Goal: Check status: Check status

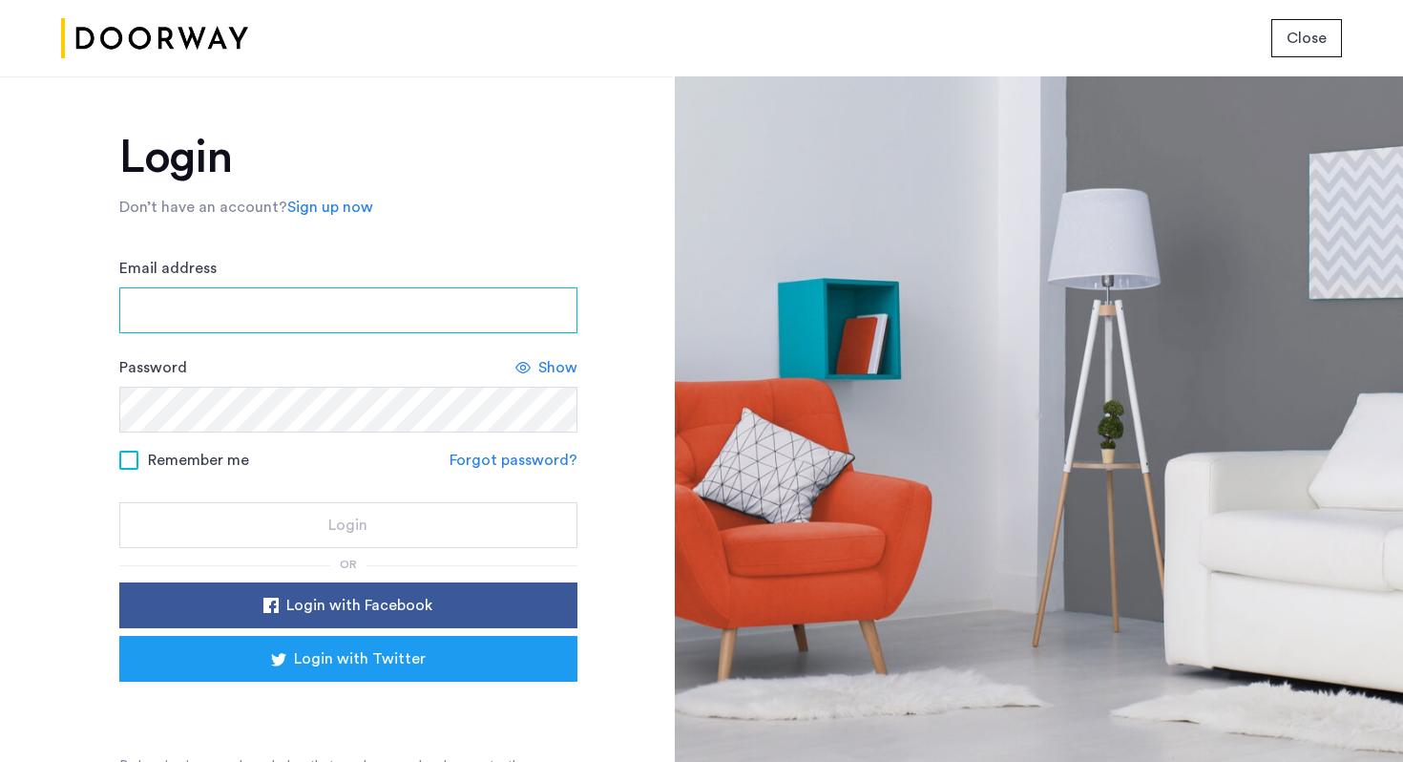
click at [305, 314] on input "Email address" at bounding box center [348, 310] width 458 height 46
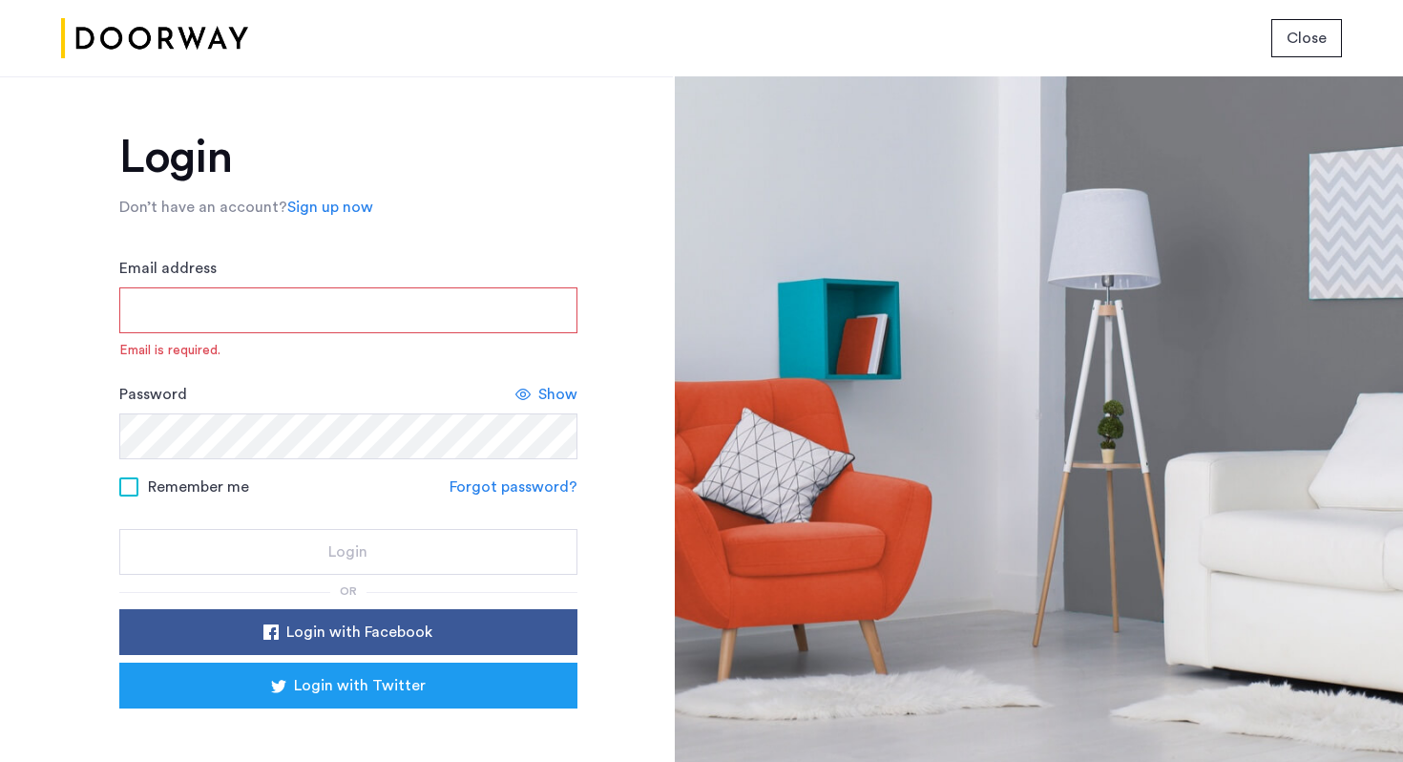
type input "**********"
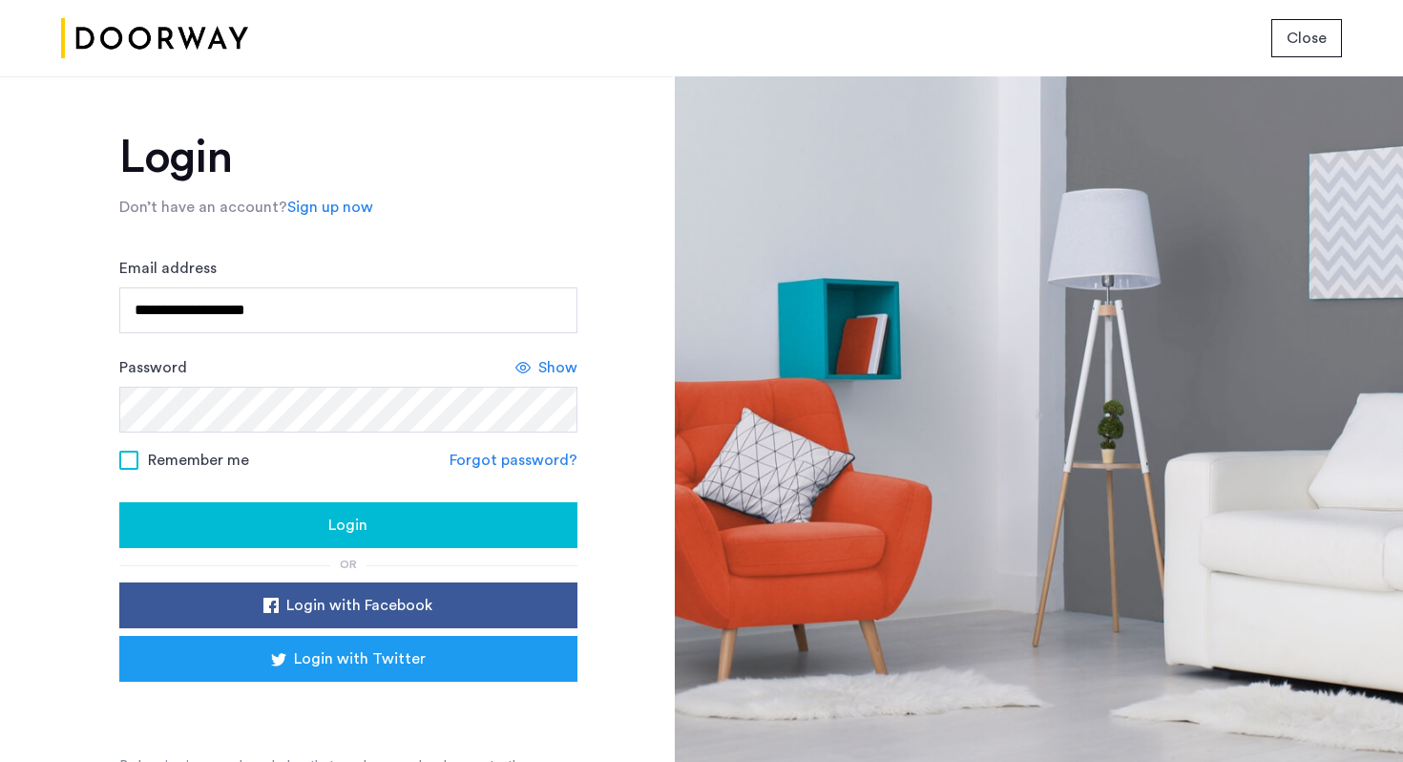
click at [360, 515] on span "Login" at bounding box center [347, 525] width 39 height 23
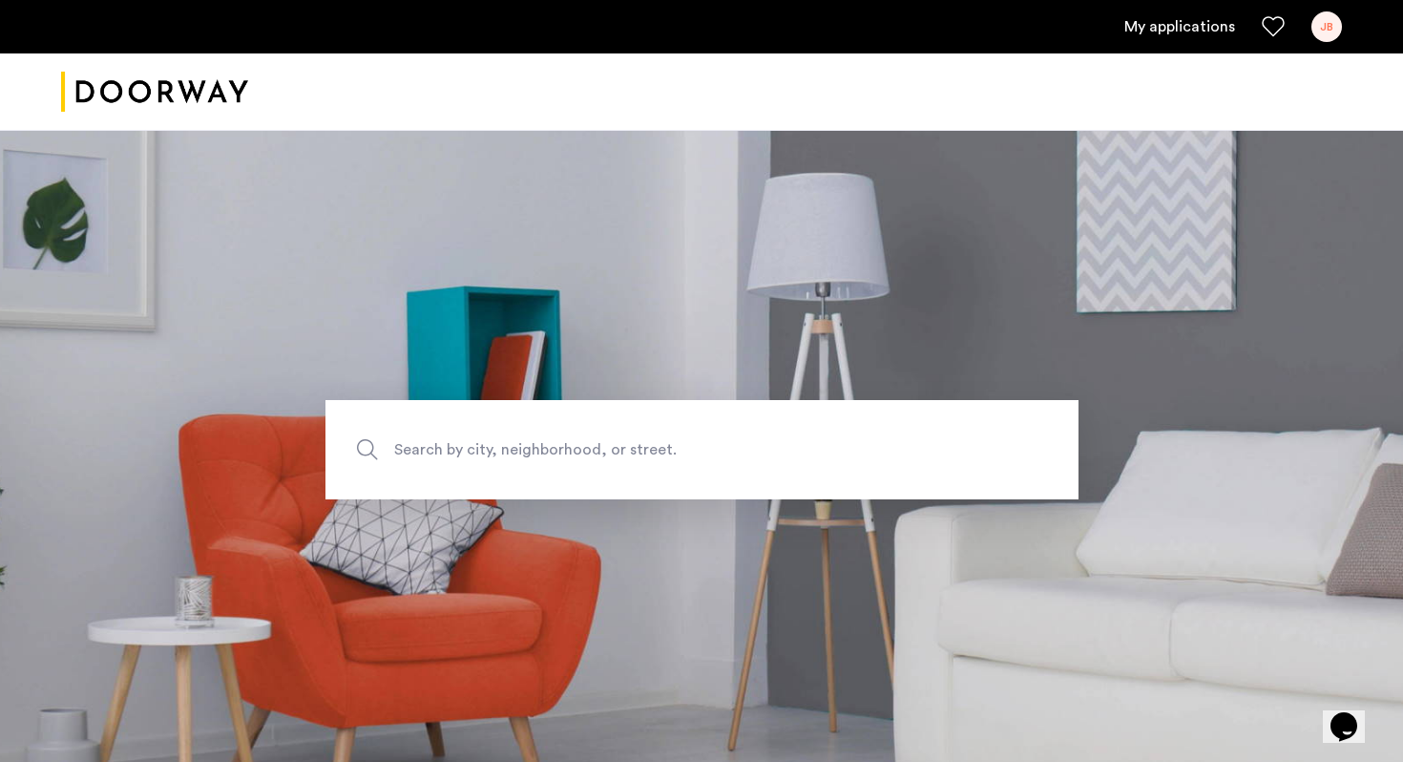
click at [1171, 21] on link "My applications" at bounding box center [1180, 26] width 111 height 23
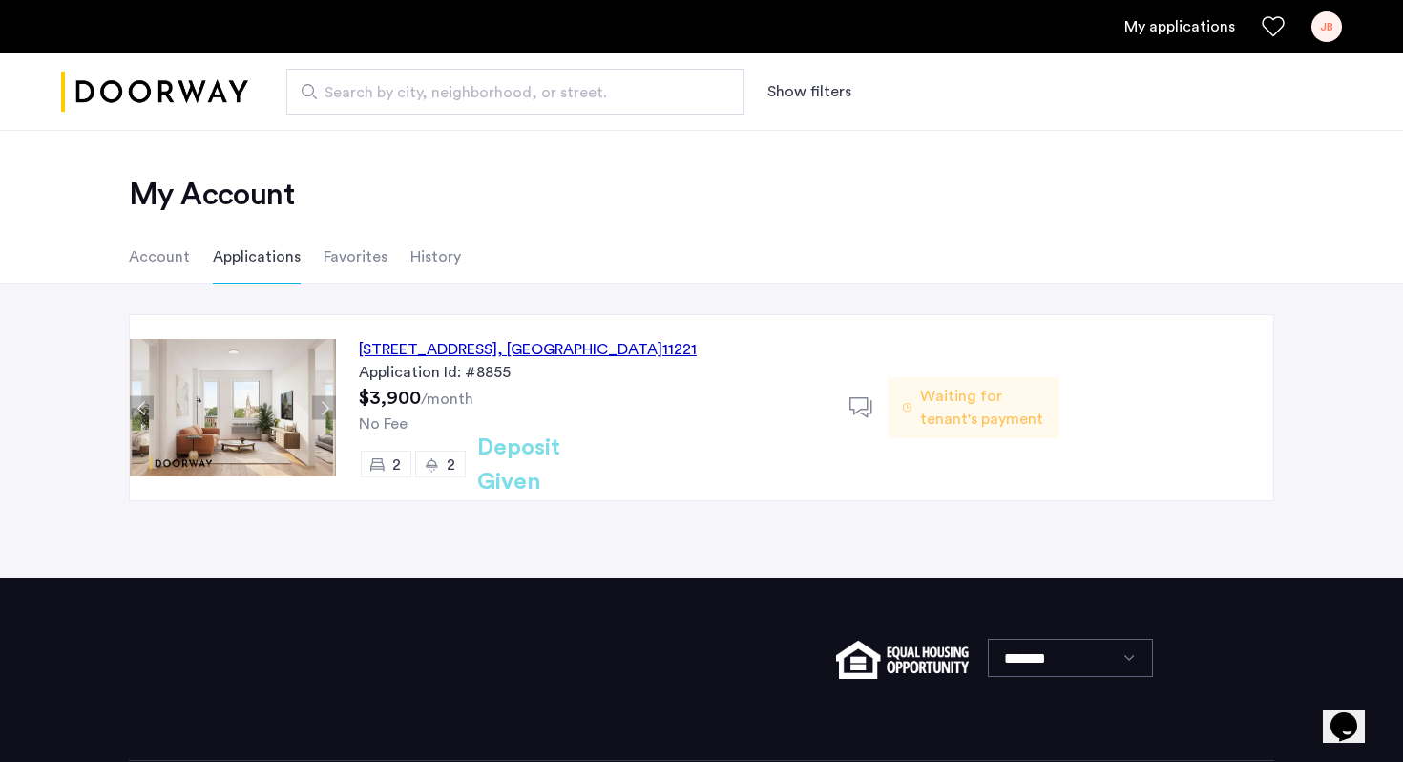
click at [568, 354] on div "972 Bushwick Avenue, Unit 7F, Brooklyn , NY 11221" at bounding box center [528, 349] width 338 height 23
click at [937, 411] on span "Waiting for tenant's payment" at bounding box center [982, 408] width 124 height 46
click at [518, 470] on h2 "Deposit Given" at bounding box center [553, 465] width 152 height 69
click at [158, 270] on li "Account" at bounding box center [159, 256] width 61 height 53
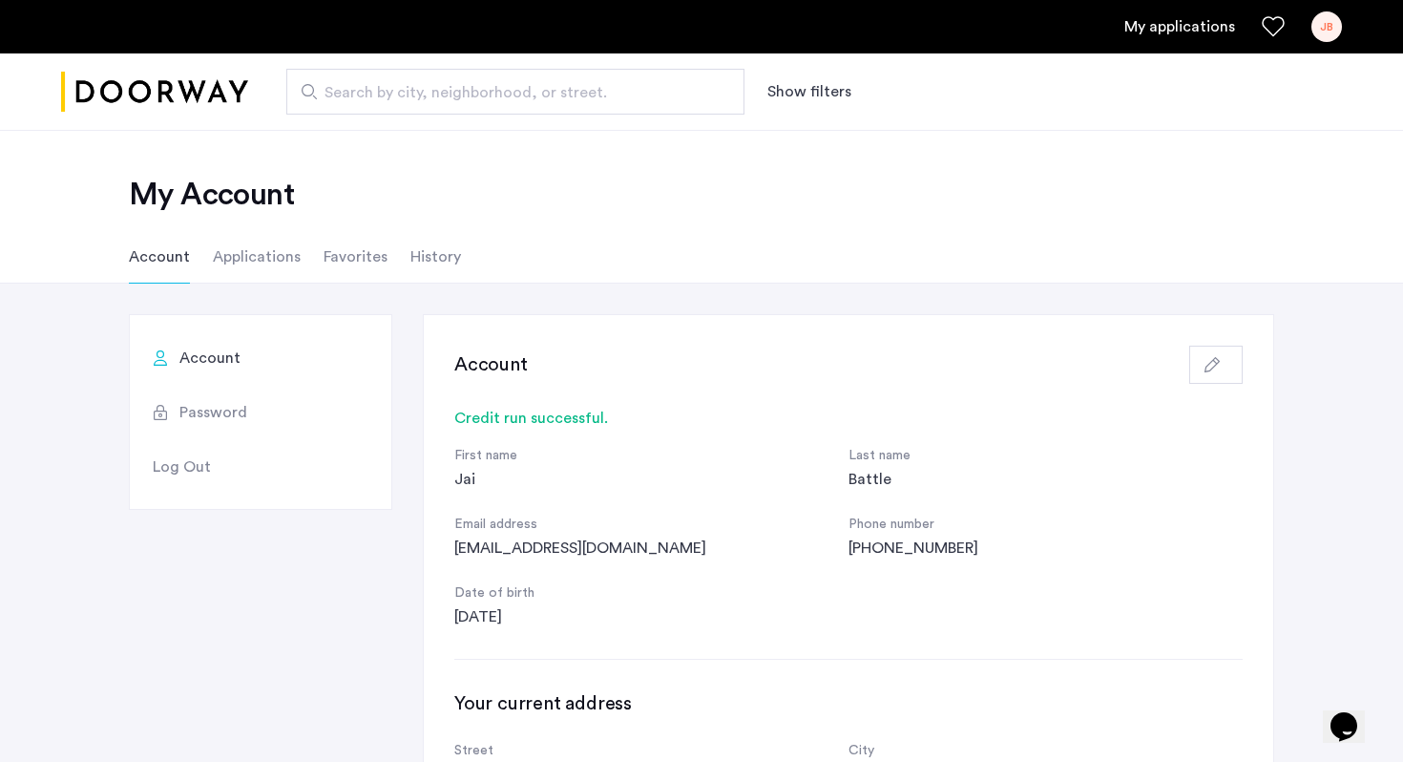
click at [1184, 19] on link "My applications" at bounding box center [1180, 26] width 111 height 23
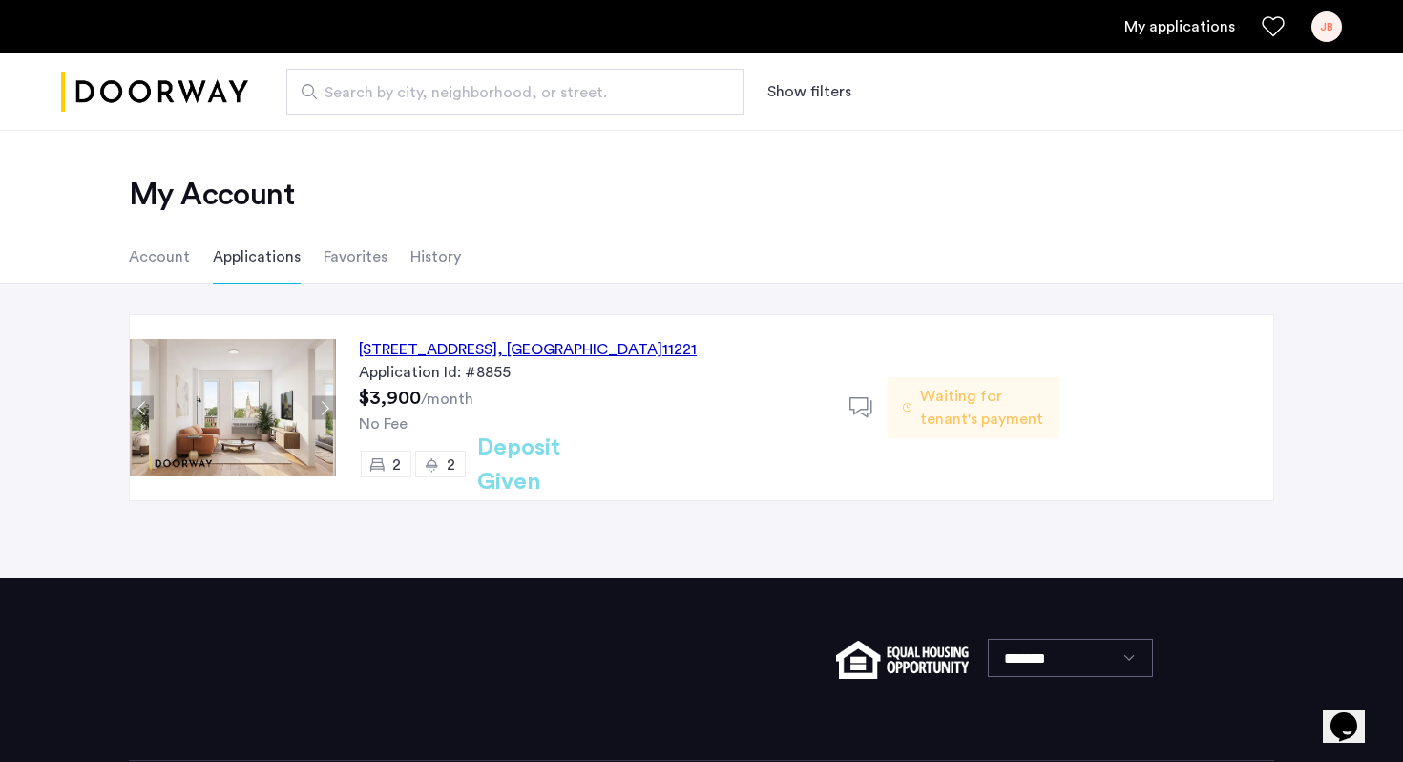
click at [528, 465] on h2 "Deposit Given" at bounding box center [553, 465] width 152 height 69
click at [867, 408] on use at bounding box center [861, 407] width 23 height 20
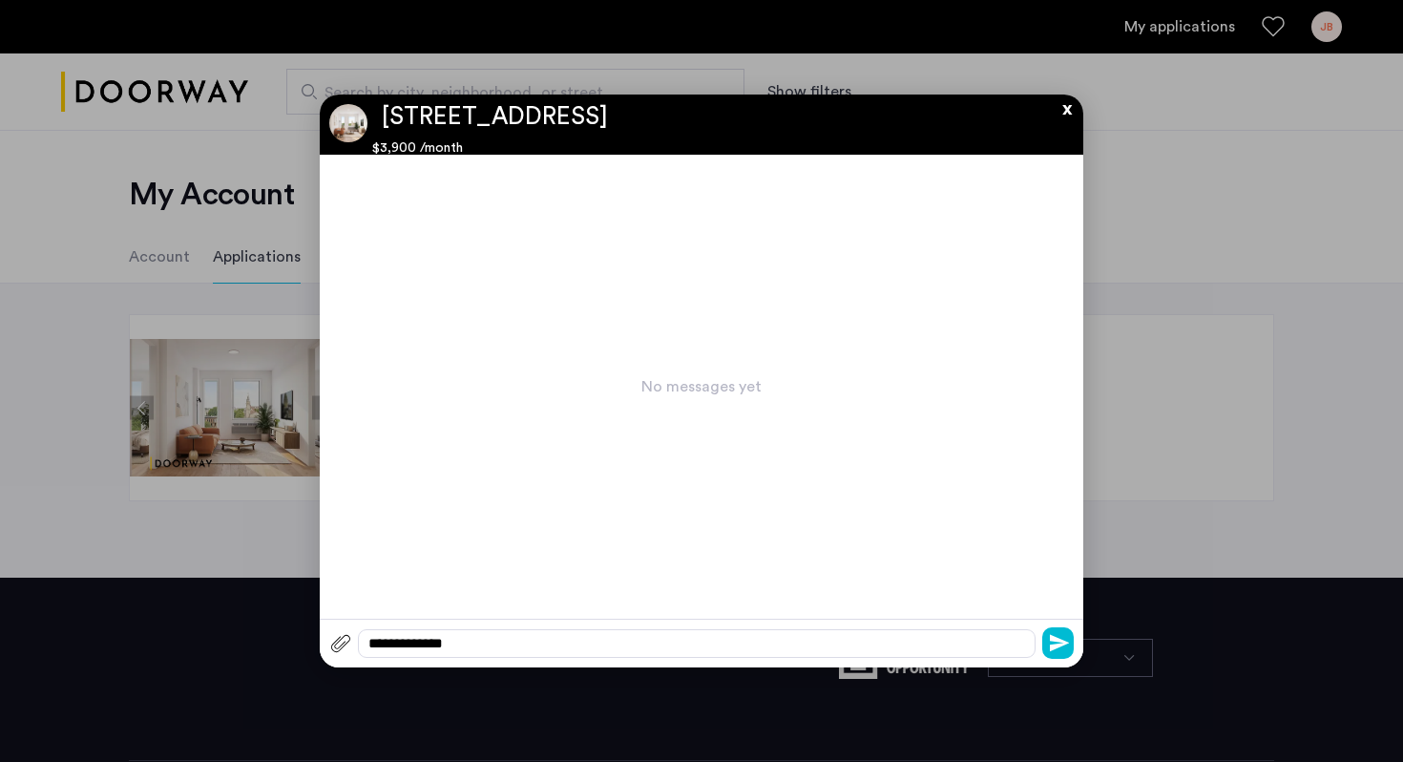
click at [1062, 115] on button "x" at bounding box center [1062, 105] width 29 height 21
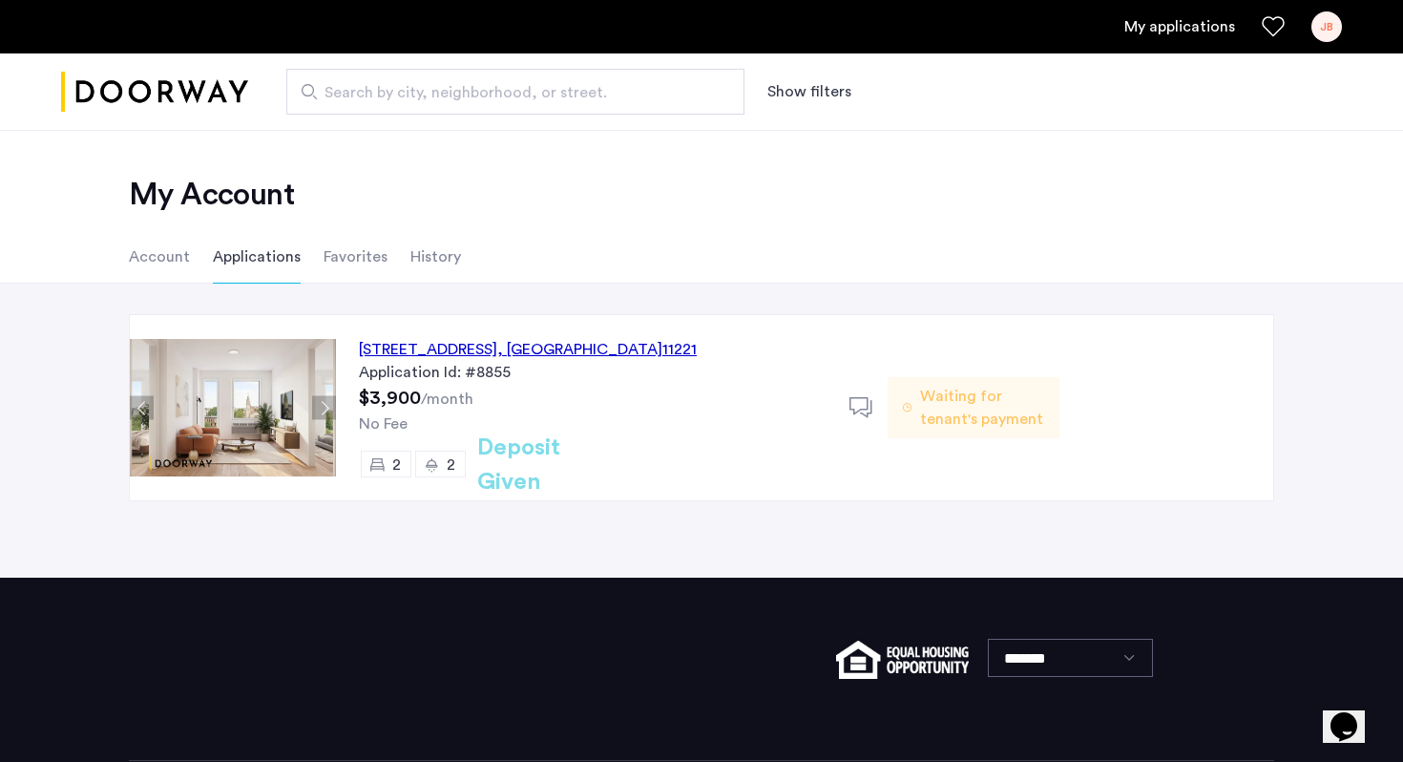
click at [321, 408] on button "Next apartment" at bounding box center [324, 408] width 24 height 24
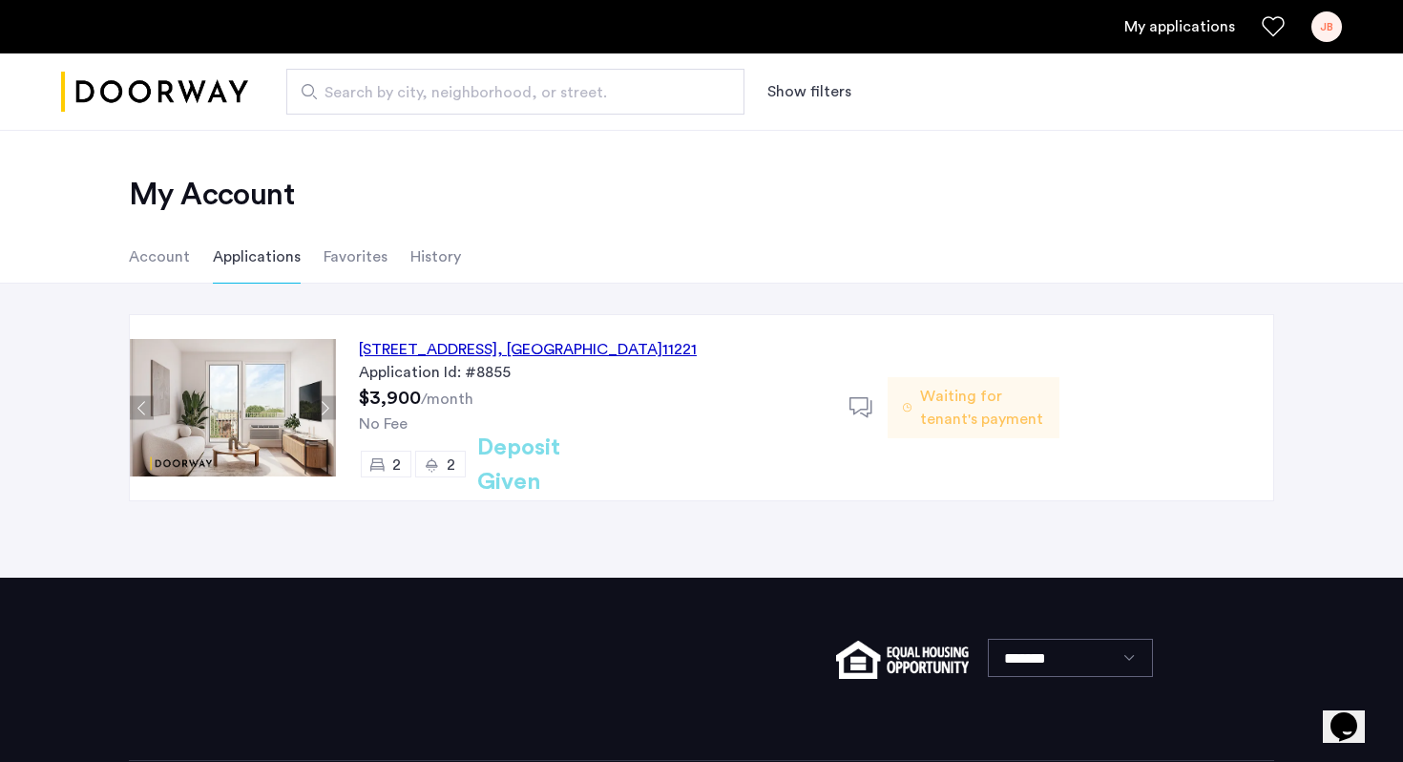
click at [321, 408] on button "Next apartment" at bounding box center [324, 408] width 24 height 24
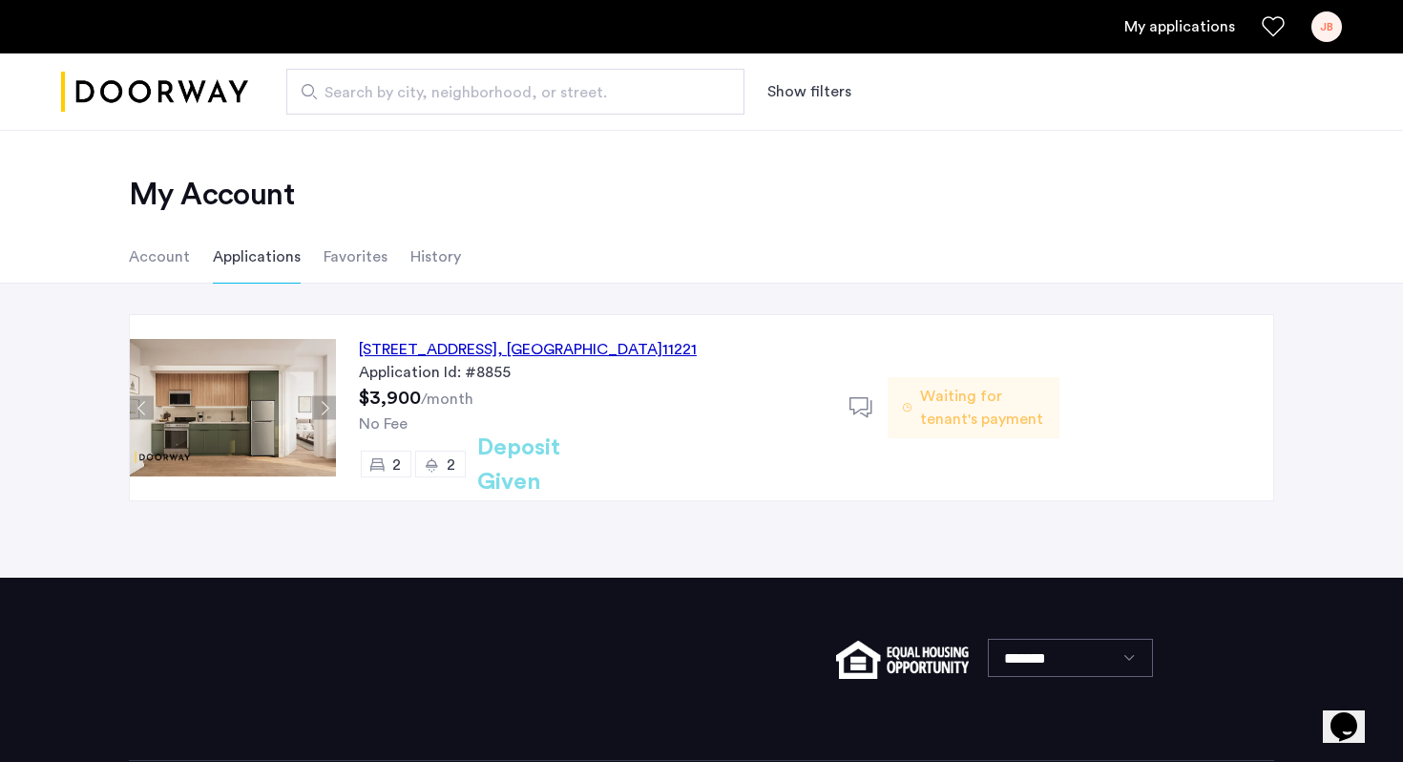
click at [321, 407] on button "Next apartment" at bounding box center [324, 408] width 24 height 24
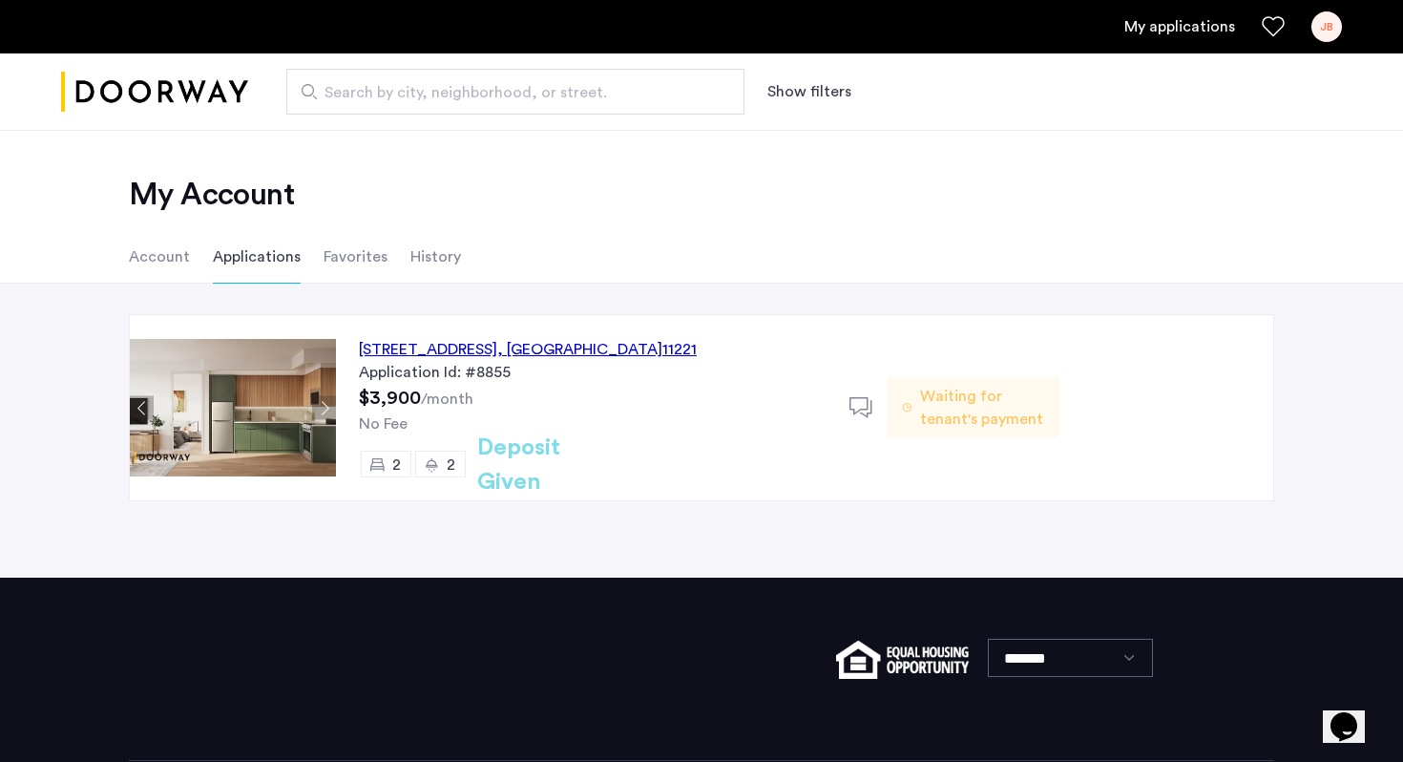
click at [551, 349] on div "972 Bushwick Avenue, Unit 7F, Brooklyn , NY 11221" at bounding box center [528, 349] width 338 height 23
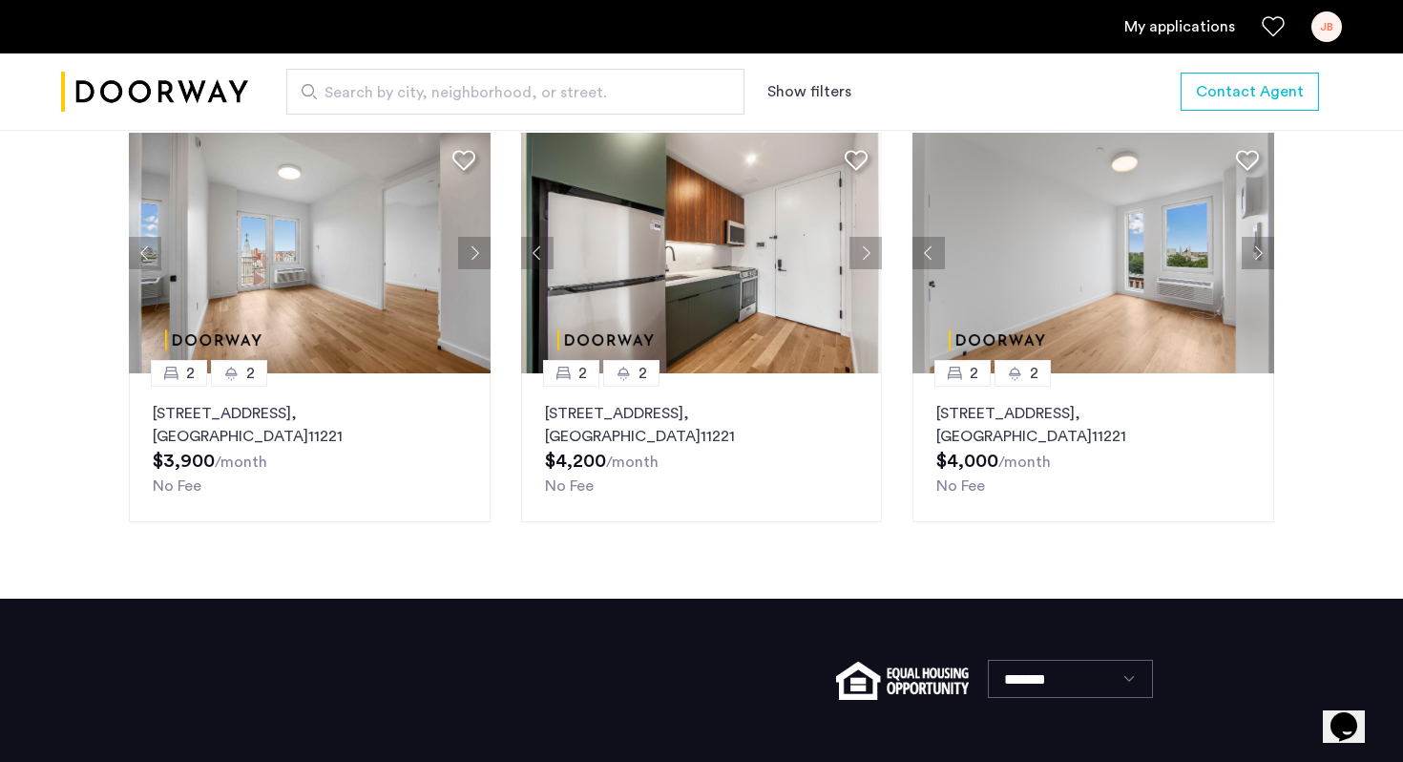
scroll to position [2386, 0]
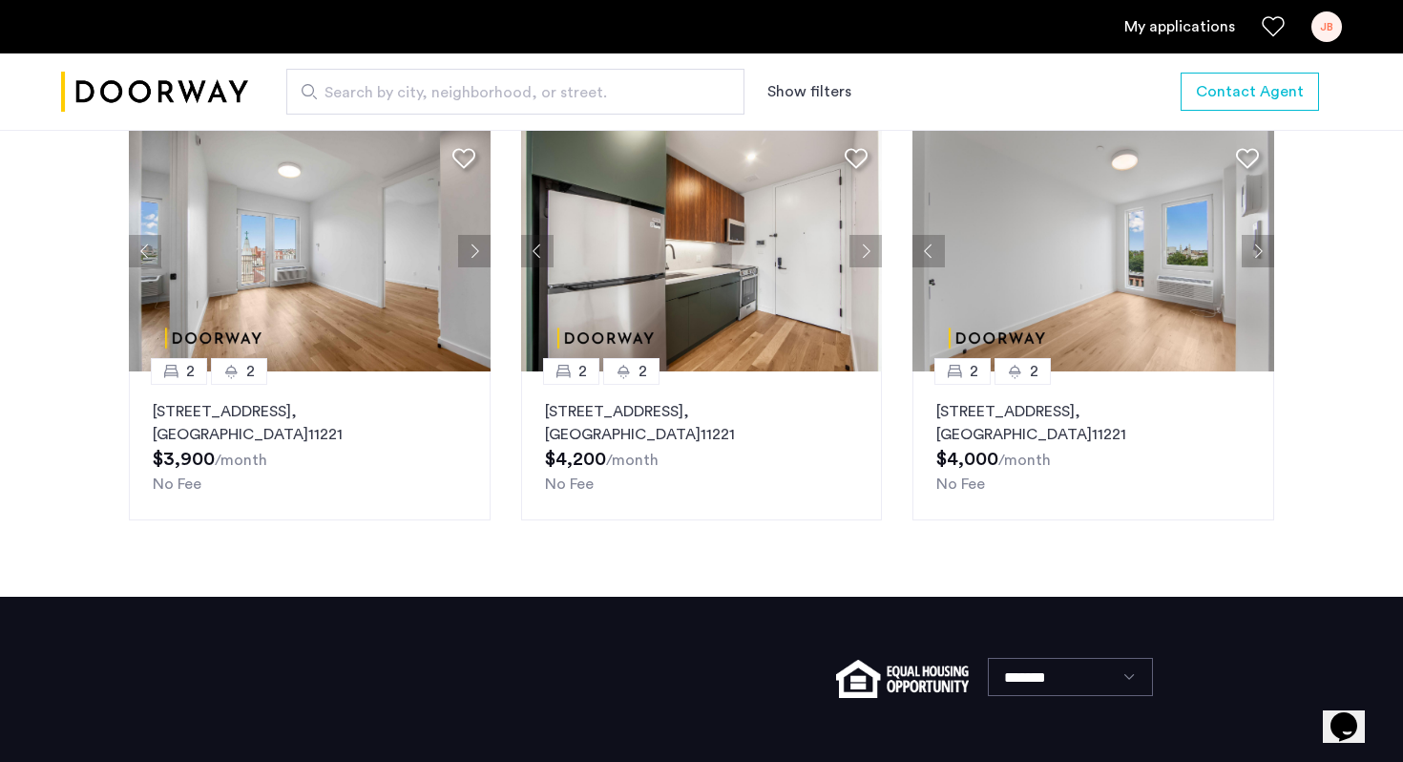
click at [866, 256] on button "Next apartment" at bounding box center [866, 251] width 32 height 32
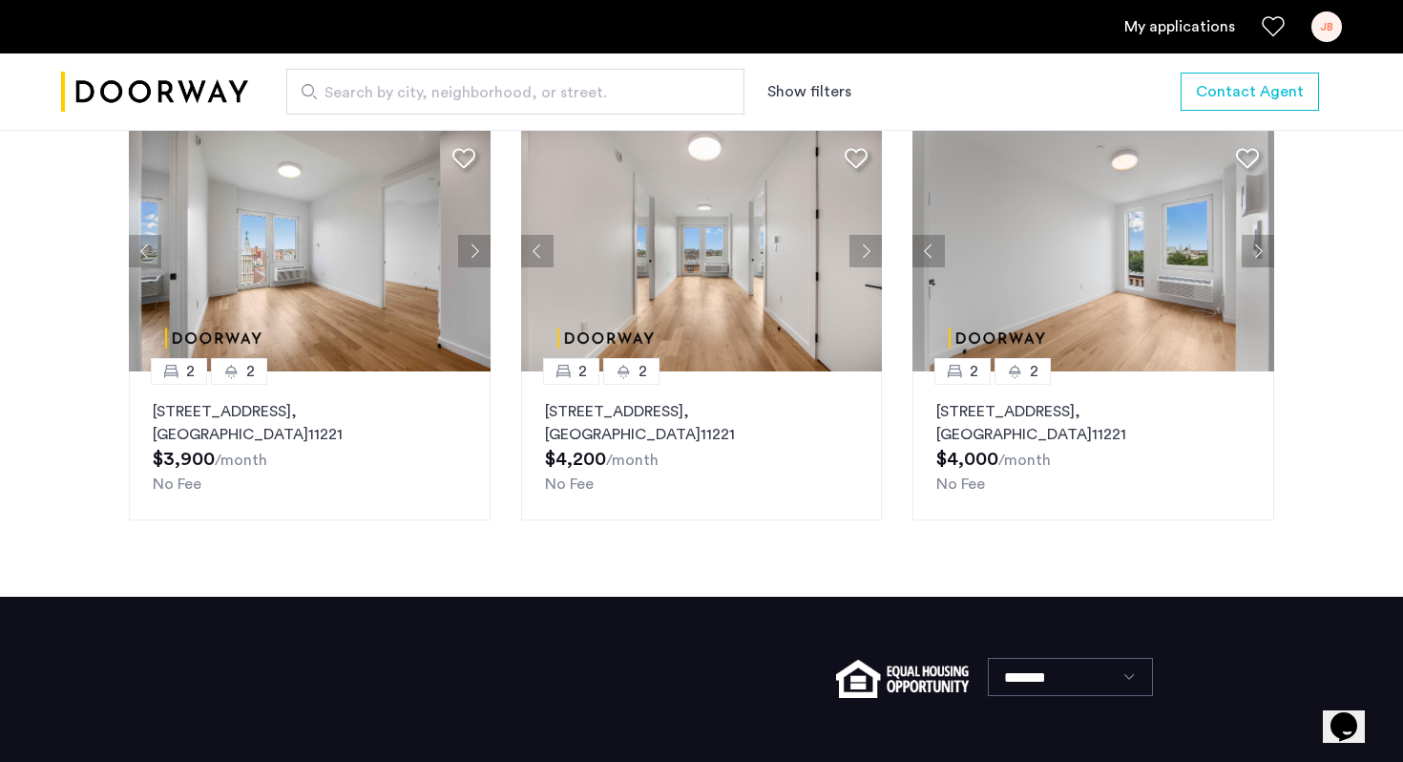
click at [866, 256] on button "Next apartment" at bounding box center [866, 251] width 32 height 32
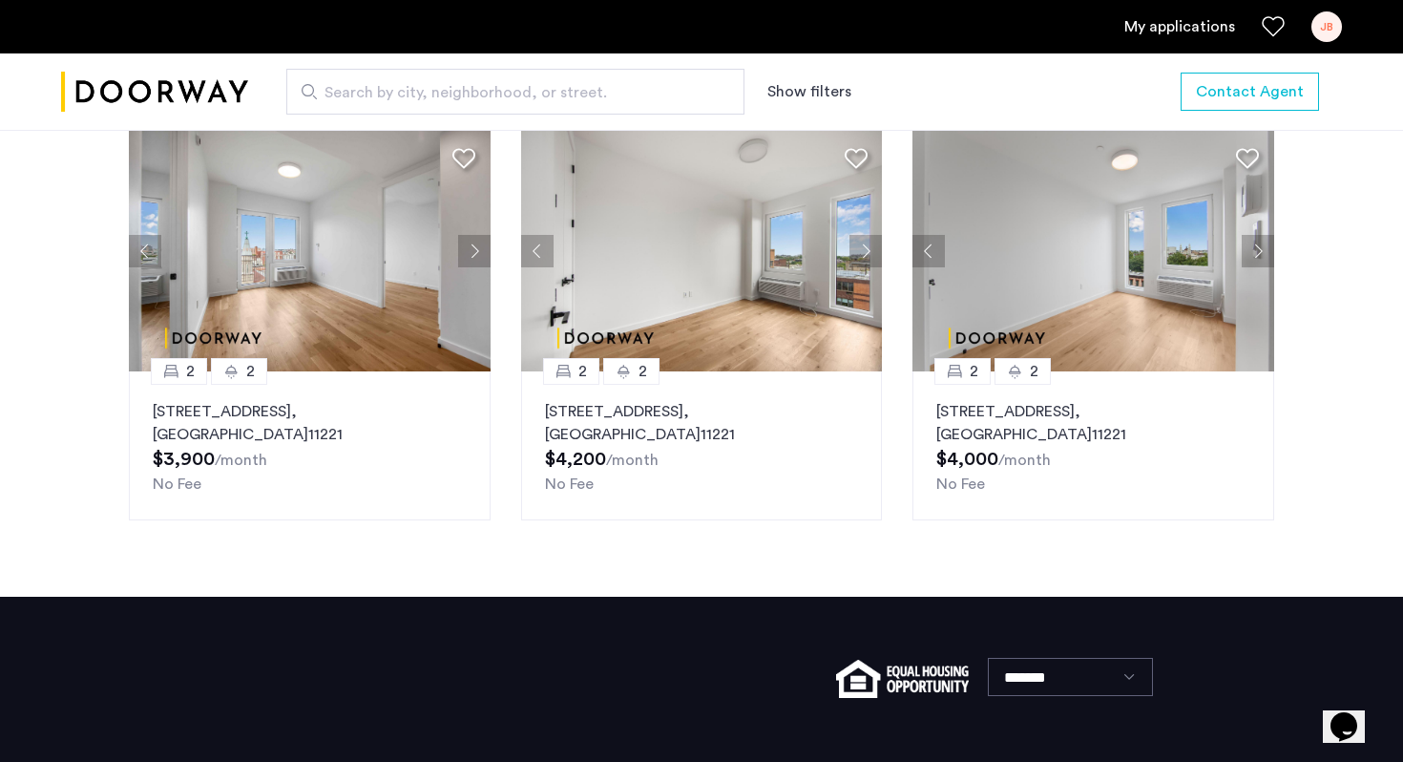
click at [866, 256] on button "Next apartment" at bounding box center [866, 251] width 32 height 32
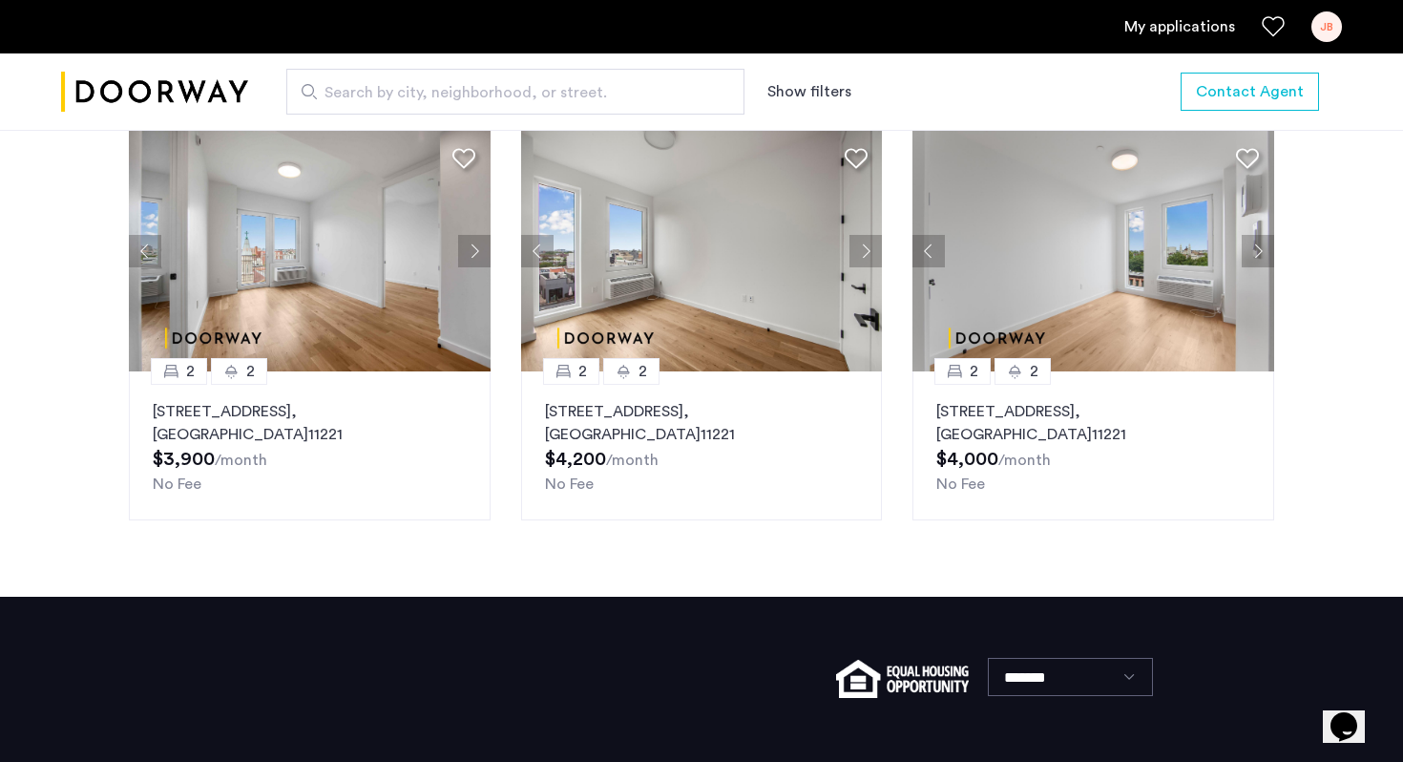
click at [541, 255] on button "Previous apartment" at bounding box center [537, 251] width 32 height 32
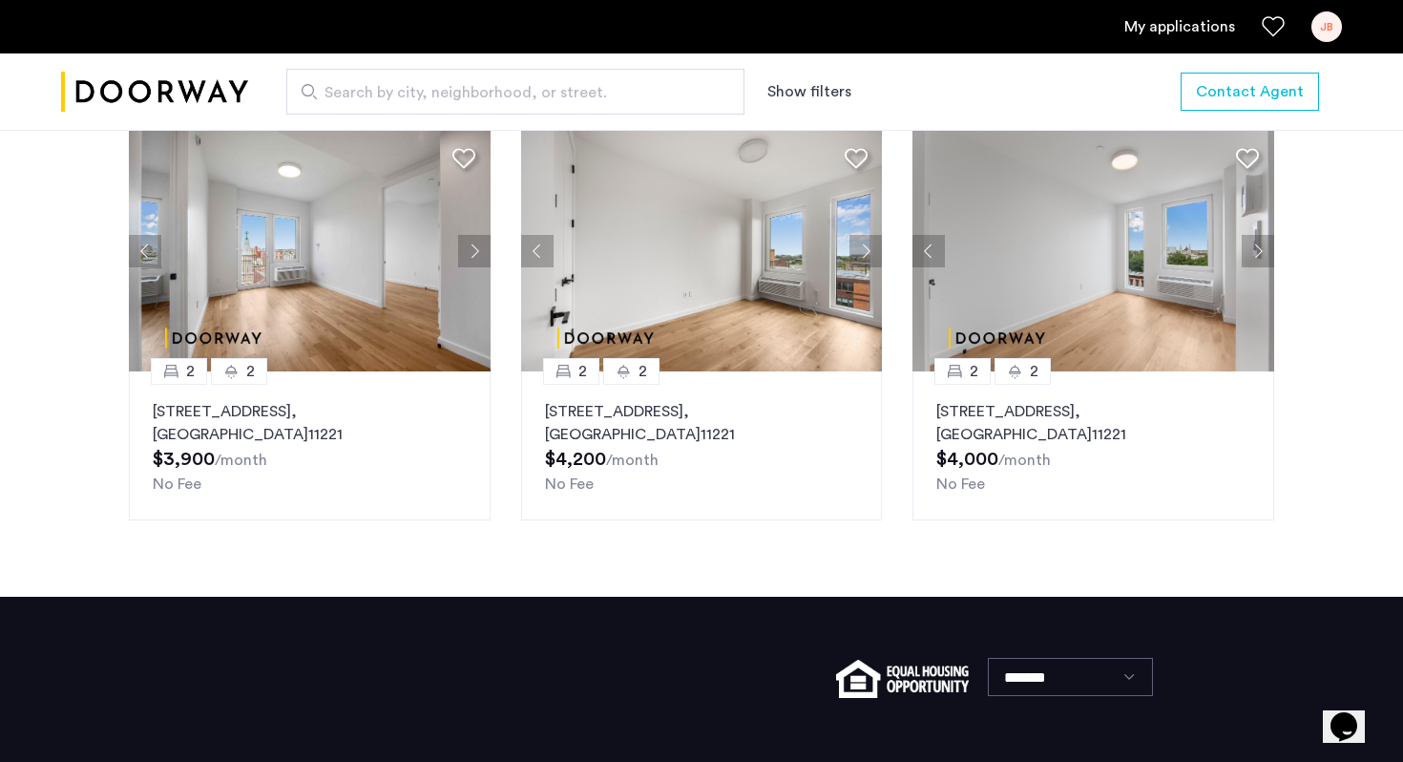
click at [869, 251] on button "Next apartment" at bounding box center [866, 251] width 32 height 32
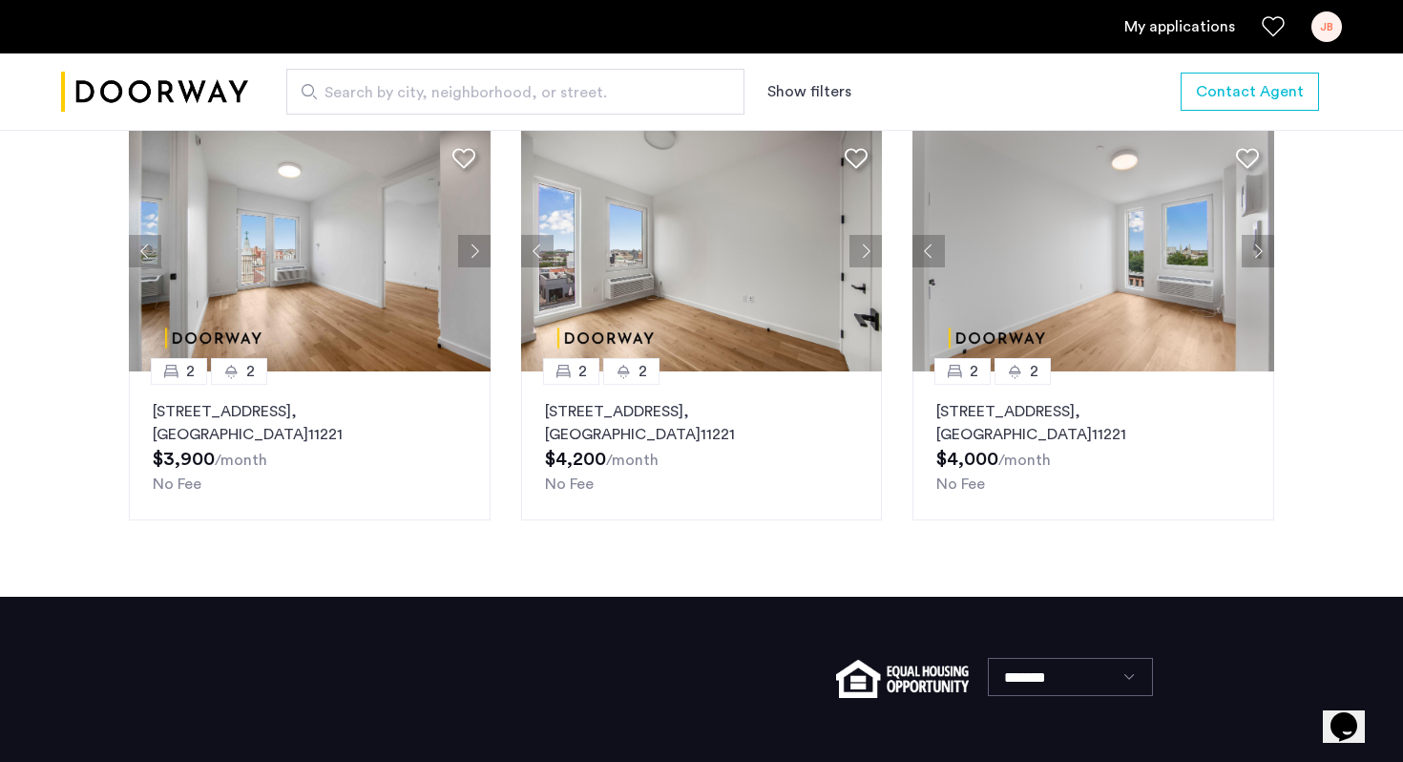
click at [869, 251] on button "Next apartment" at bounding box center [866, 251] width 32 height 32
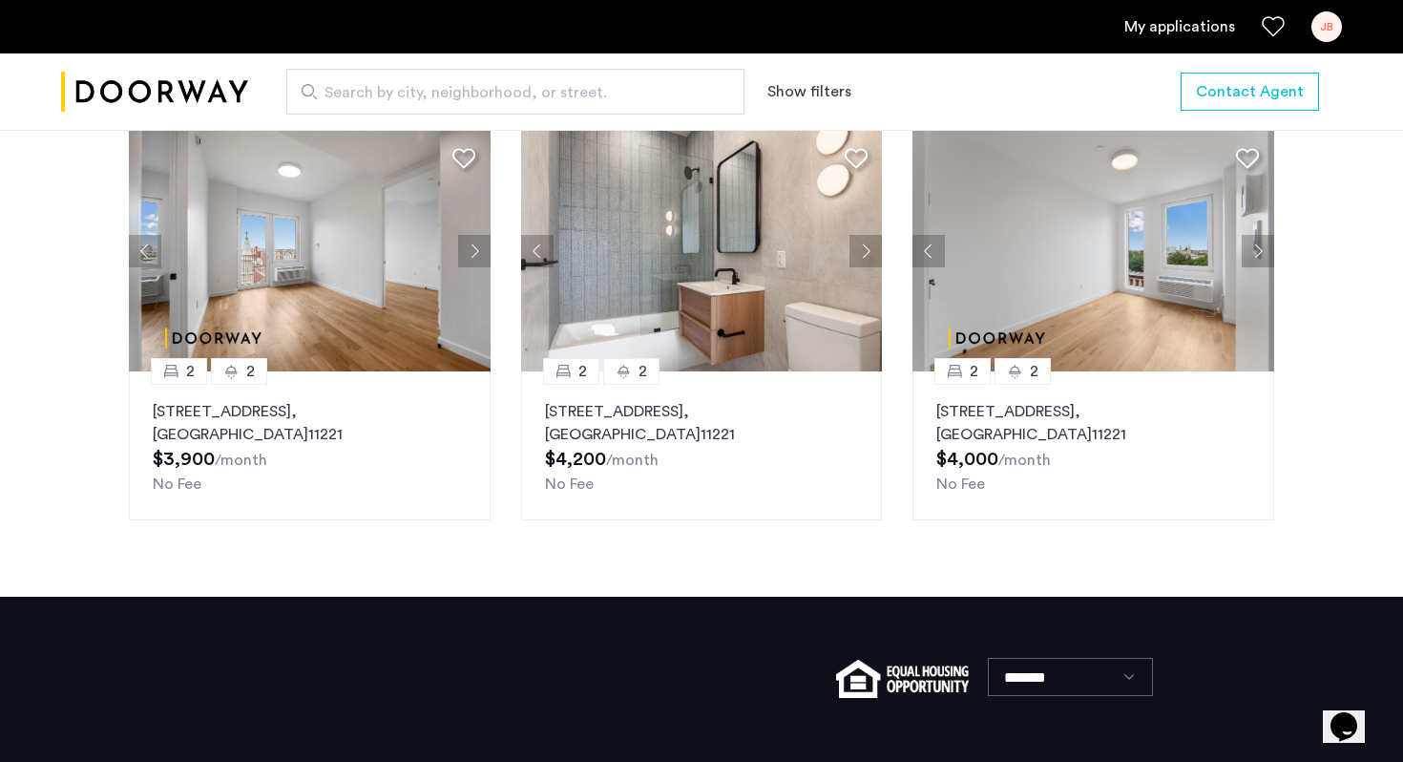
click at [868, 252] on button "Next apartment" at bounding box center [866, 251] width 32 height 32
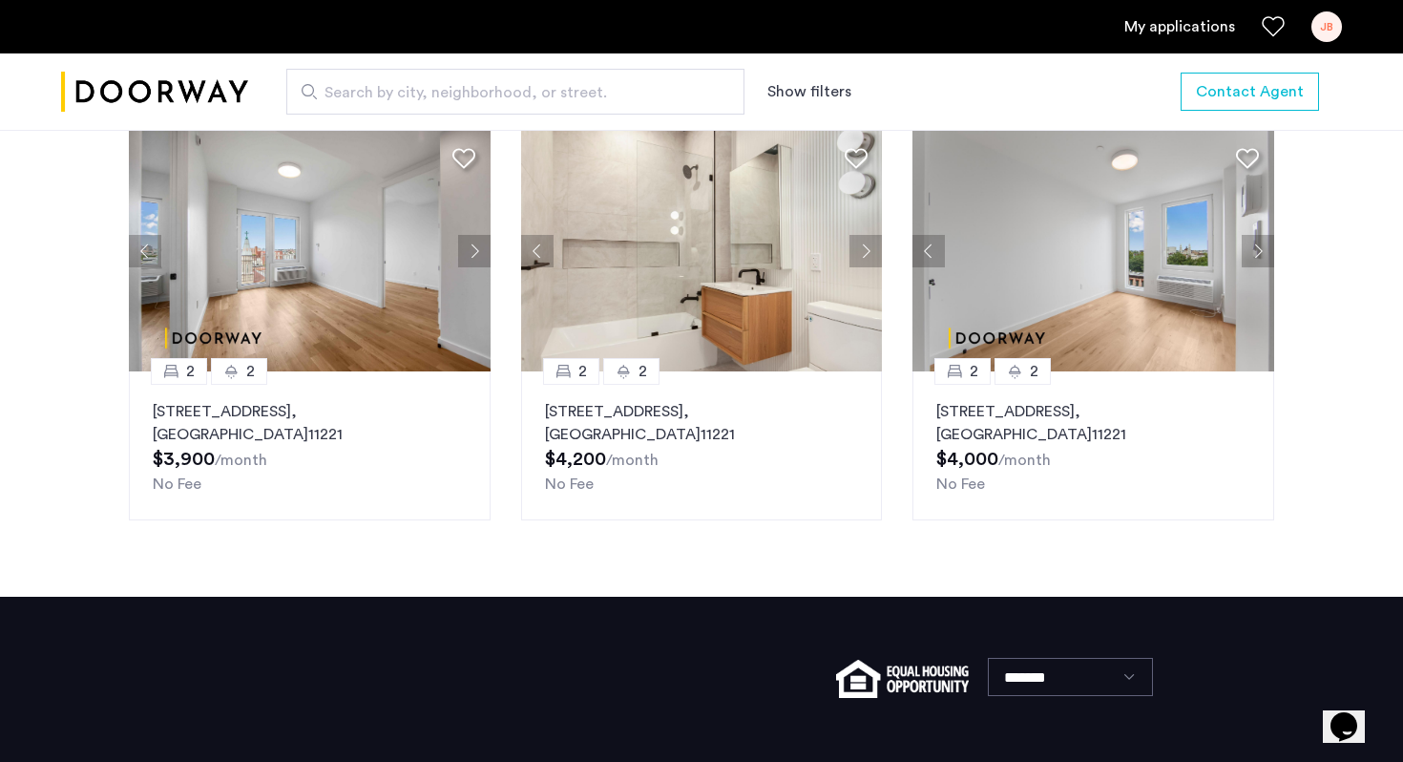
click at [530, 242] on button "Previous apartment" at bounding box center [537, 251] width 32 height 32
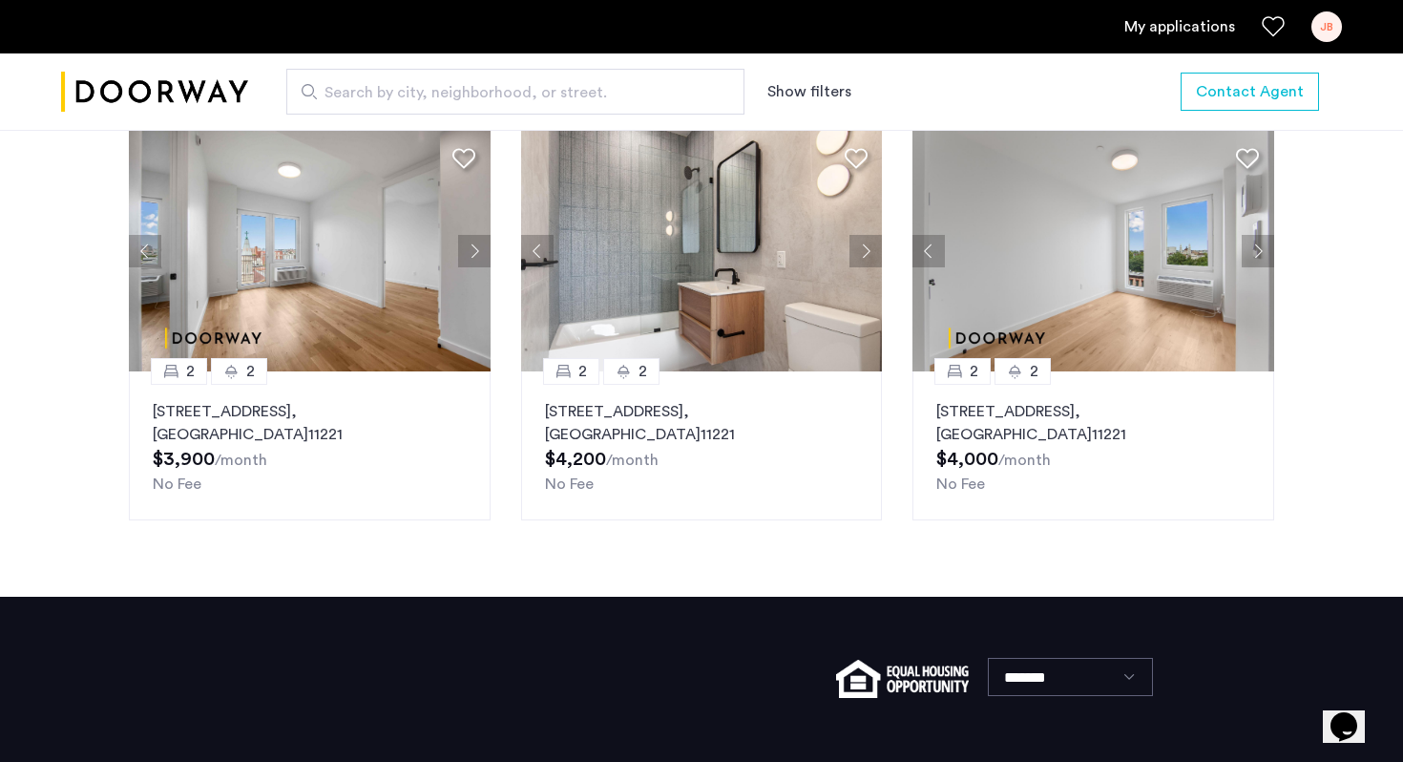
click at [875, 252] on button "Next apartment" at bounding box center [866, 251] width 32 height 32
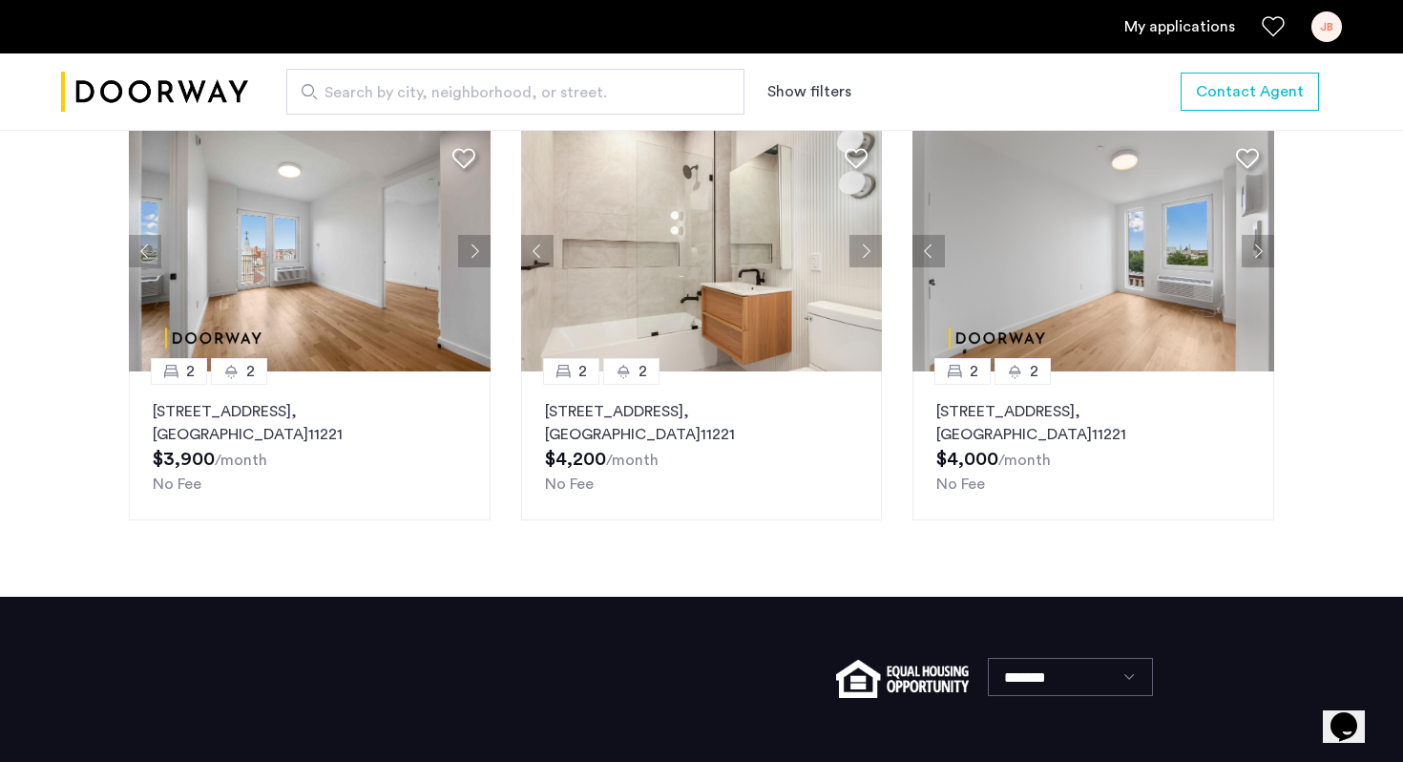
click at [541, 248] on button "Previous apartment" at bounding box center [537, 251] width 32 height 32
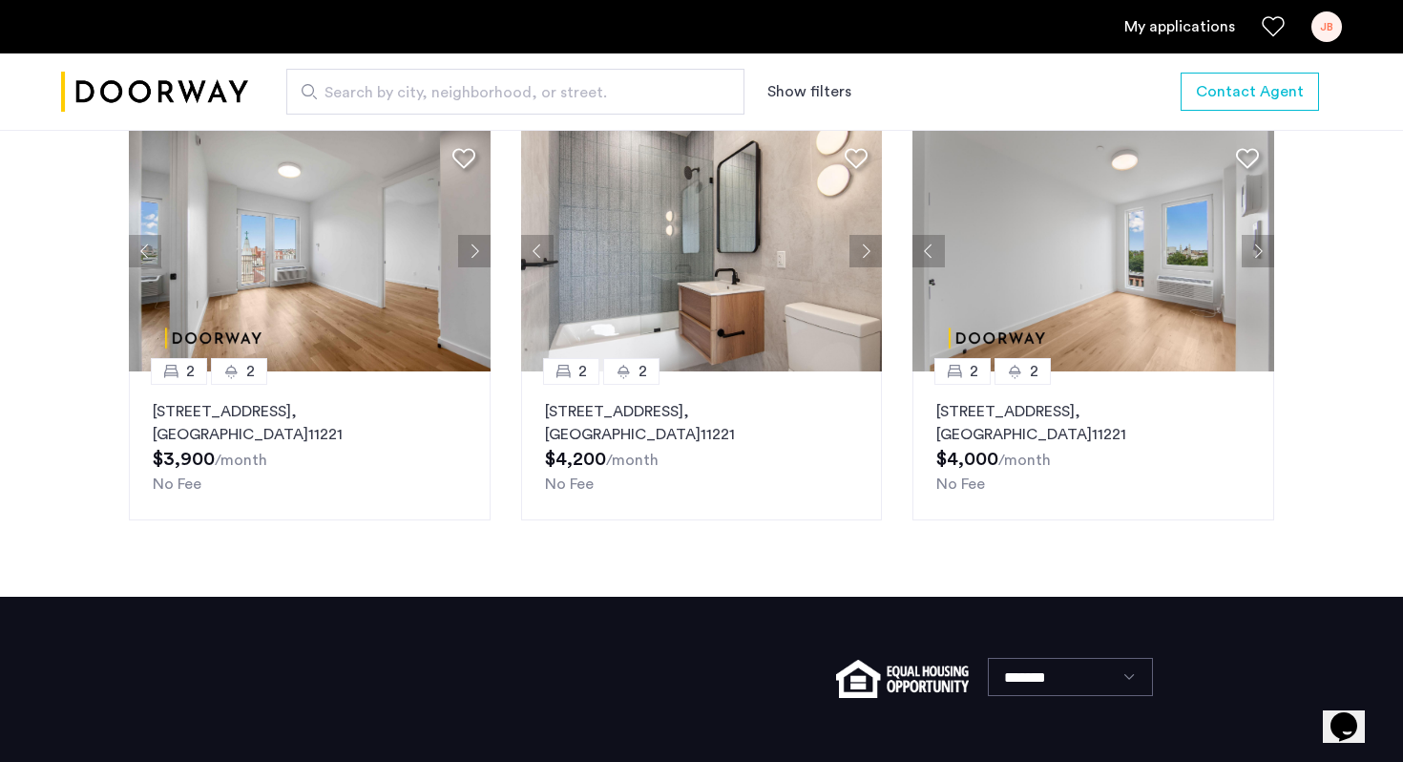
click at [864, 257] on button "Next apartment" at bounding box center [866, 251] width 32 height 32
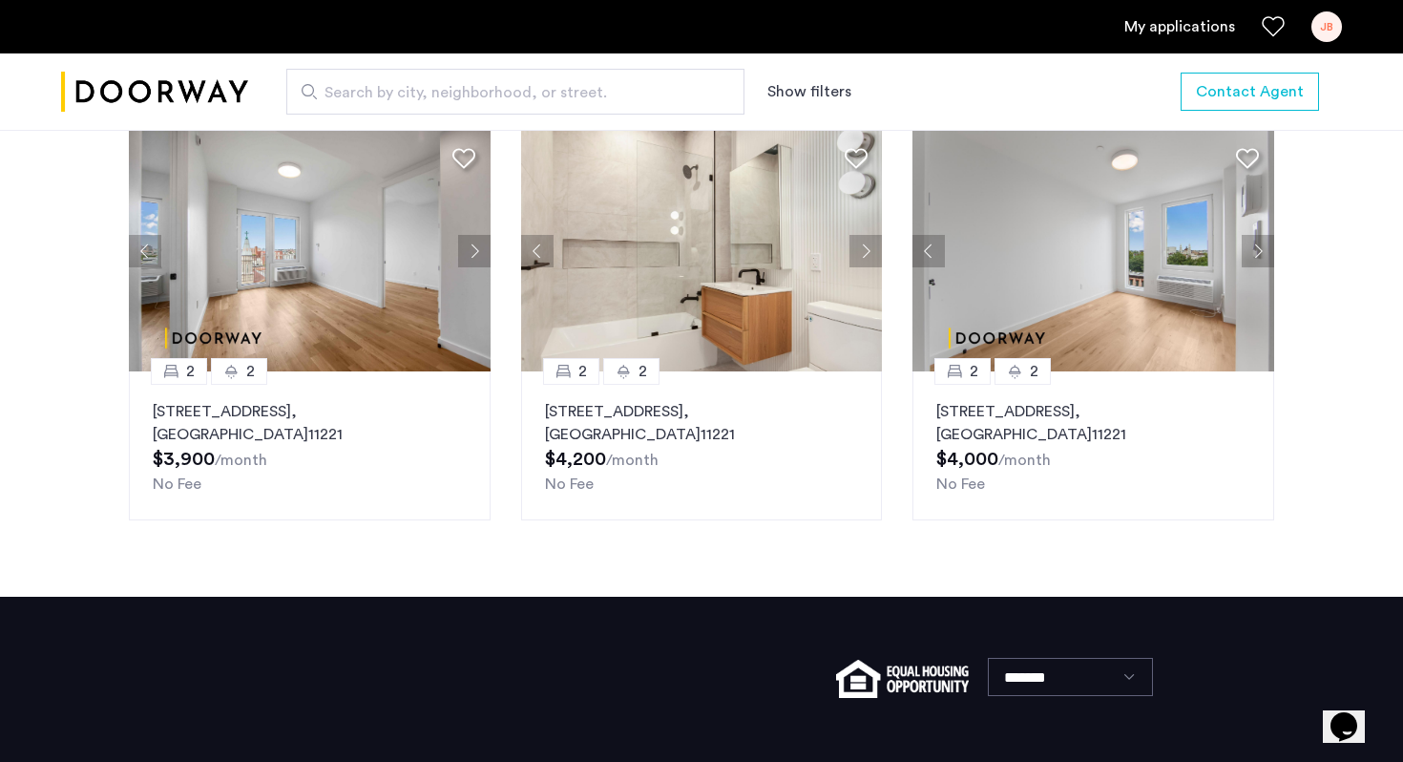
click at [864, 257] on button "Next apartment" at bounding box center [866, 251] width 32 height 32
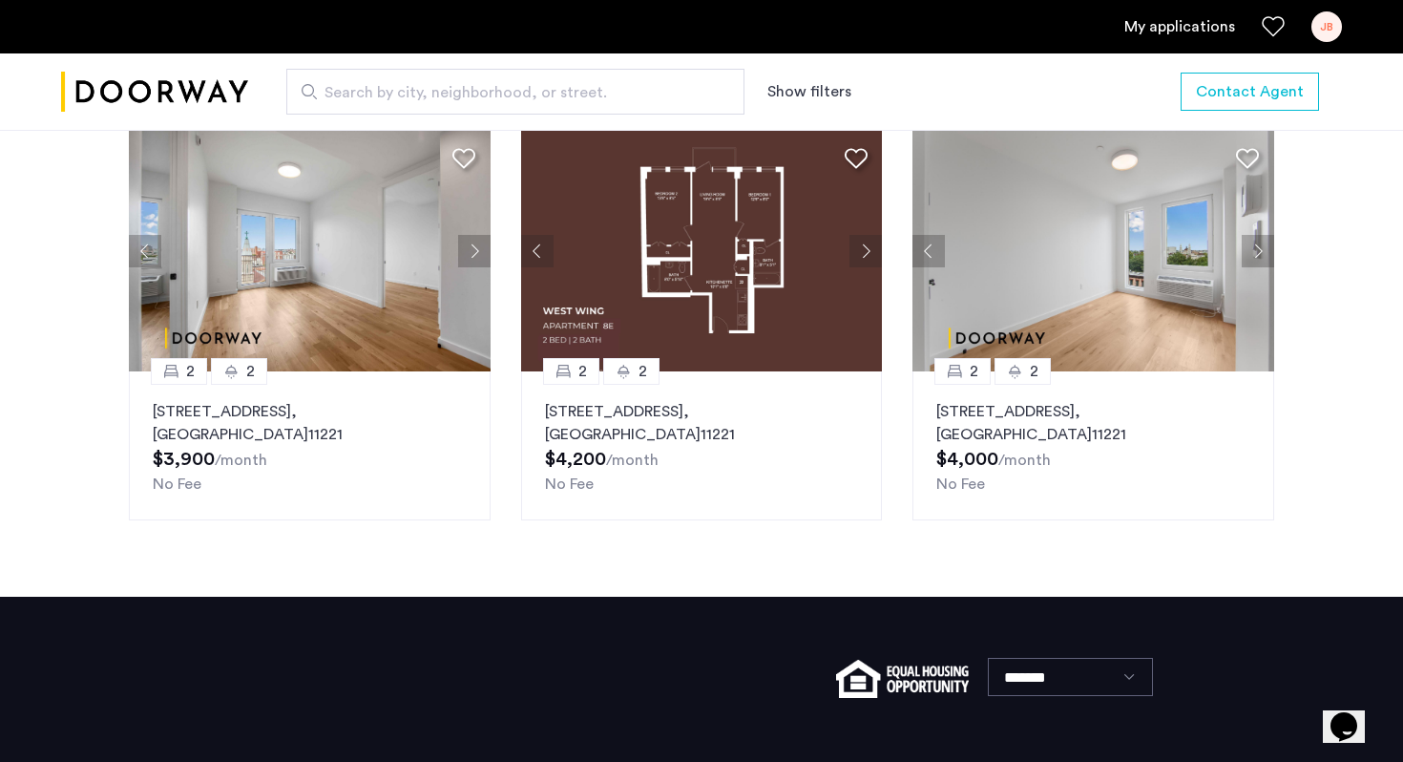
click at [864, 257] on button "Next apartment" at bounding box center [866, 251] width 32 height 32
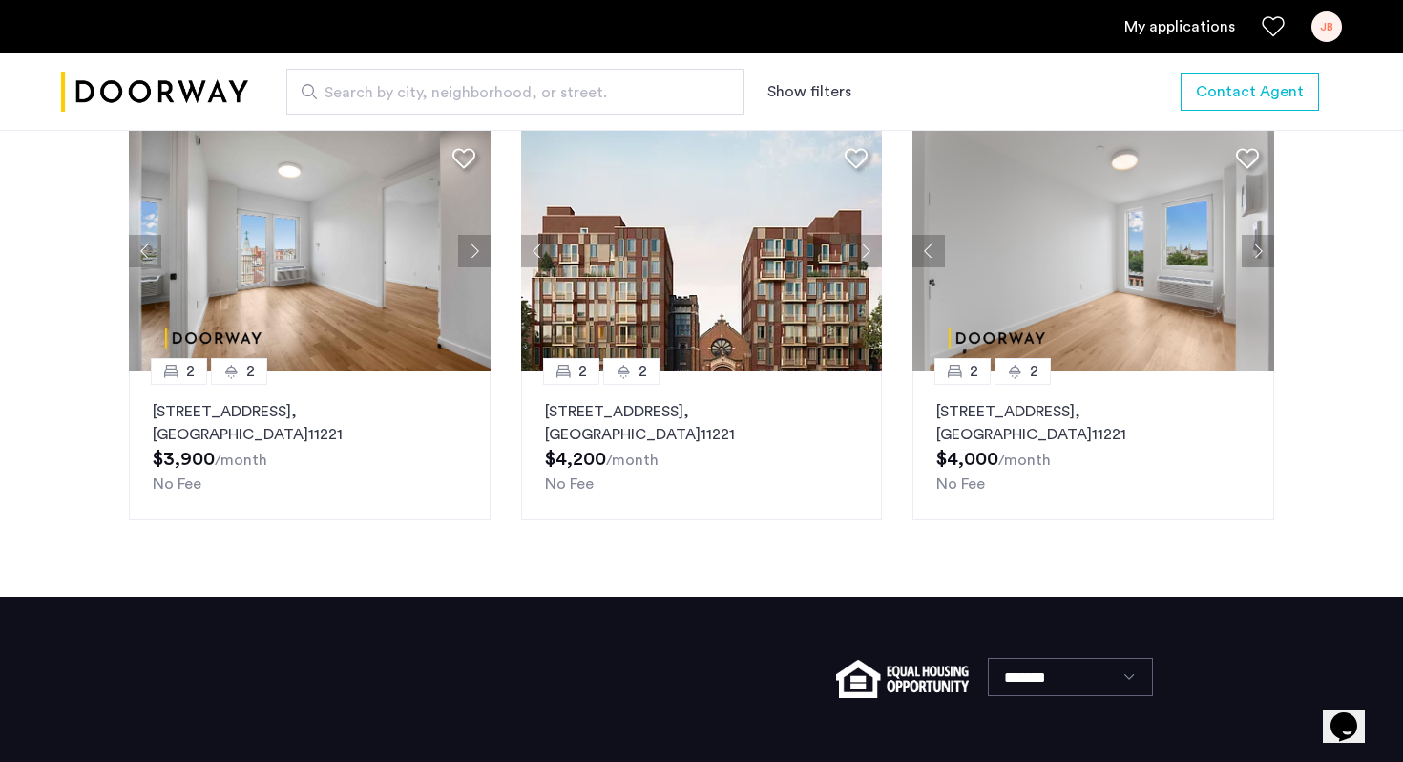
click at [864, 257] on button "Next apartment" at bounding box center [866, 251] width 32 height 32
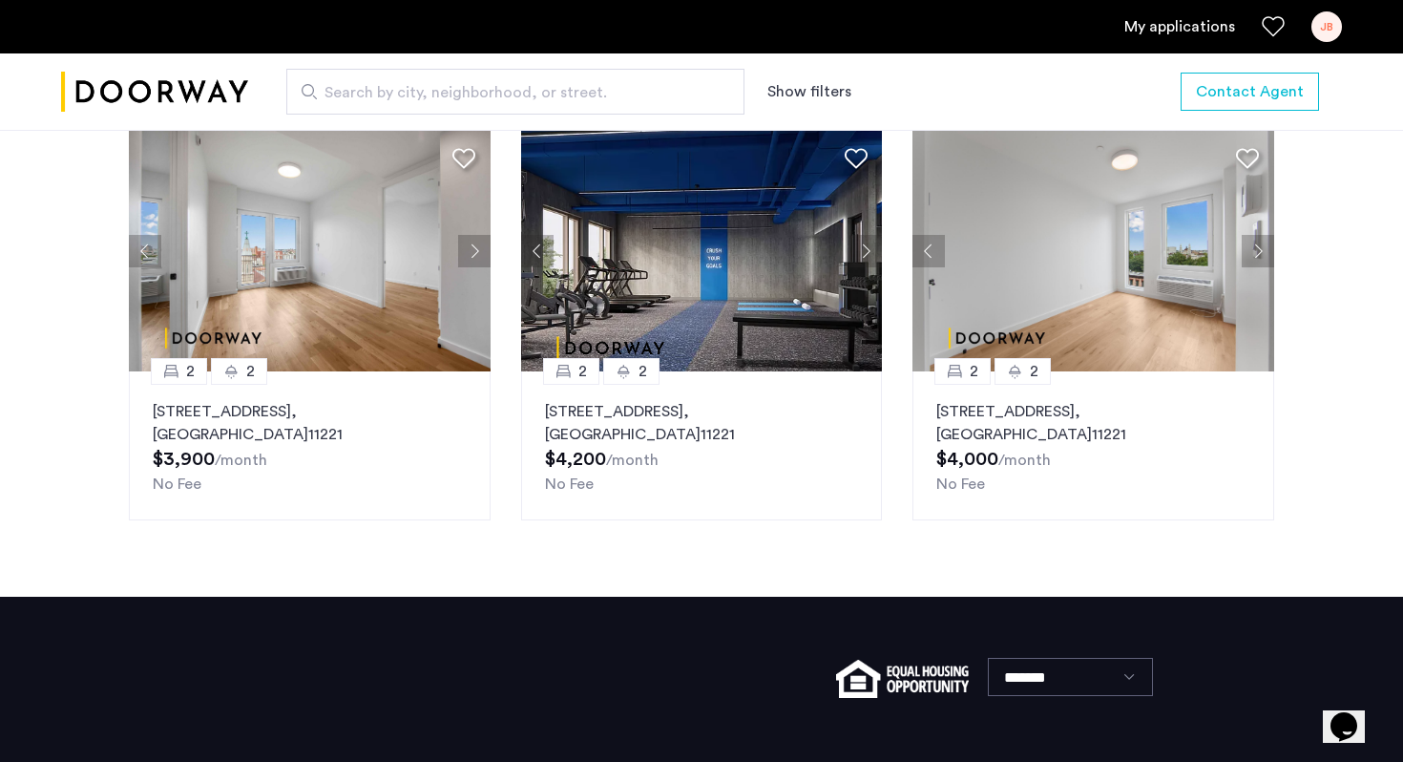
click at [536, 249] on button "Previous apartment" at bounding box center [537, 251] width 32 height 32
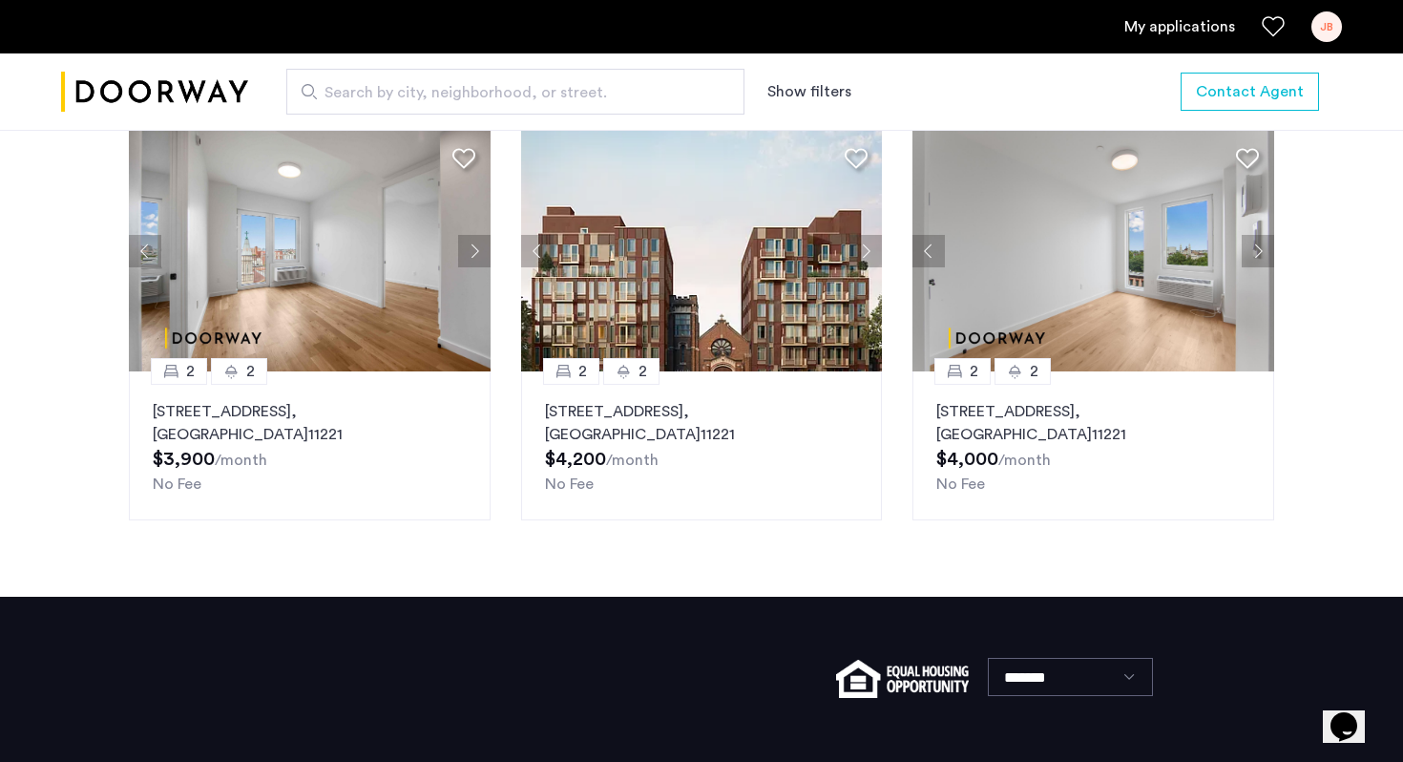
click at [536, 249] on button "Previous apartment" at bounding box center [537, 251] width 32 height 32
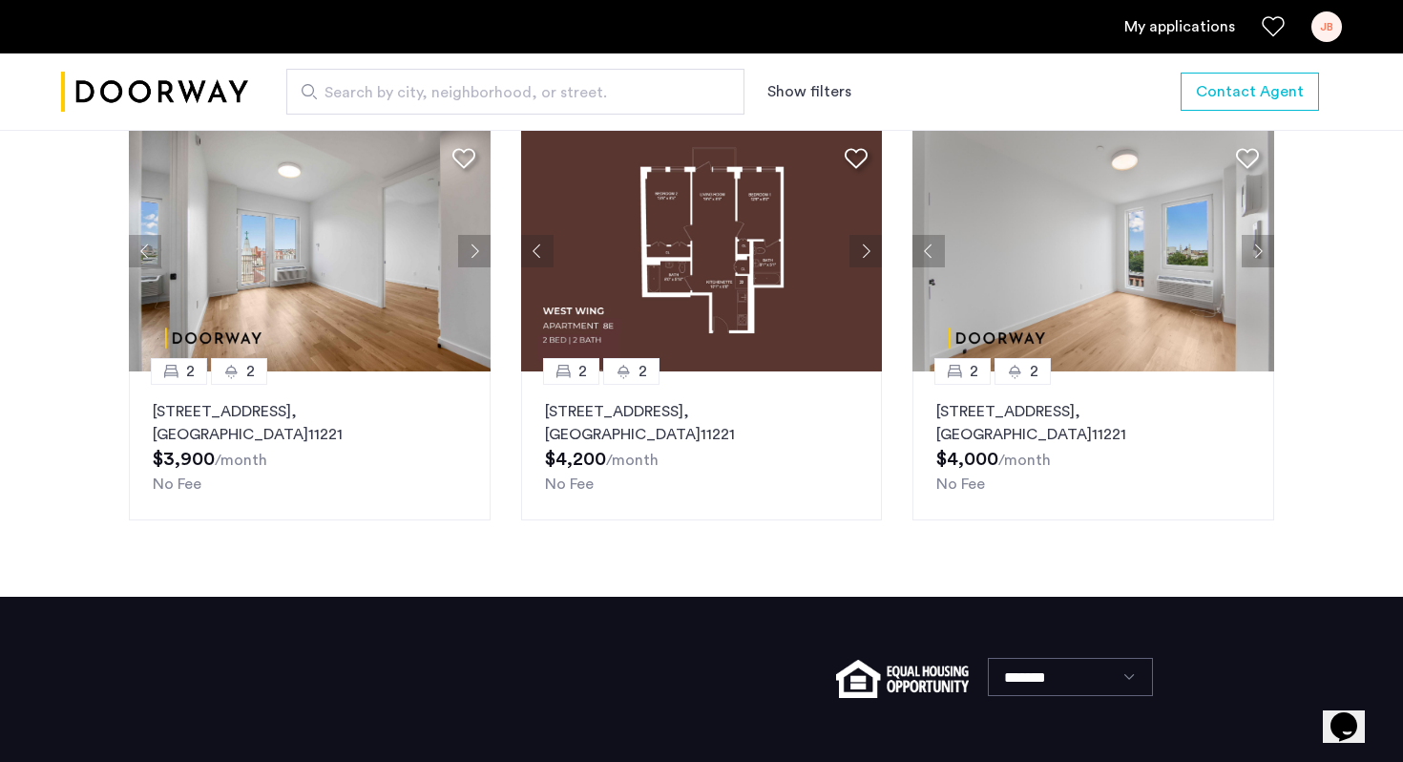
click at [536, 249] on button "Previous apartment" at bounding box center [537, 251] width 32 height 32
click at [536, 248] on button "Previous apartment" at bounding box center [537, 251] width 32 height 32
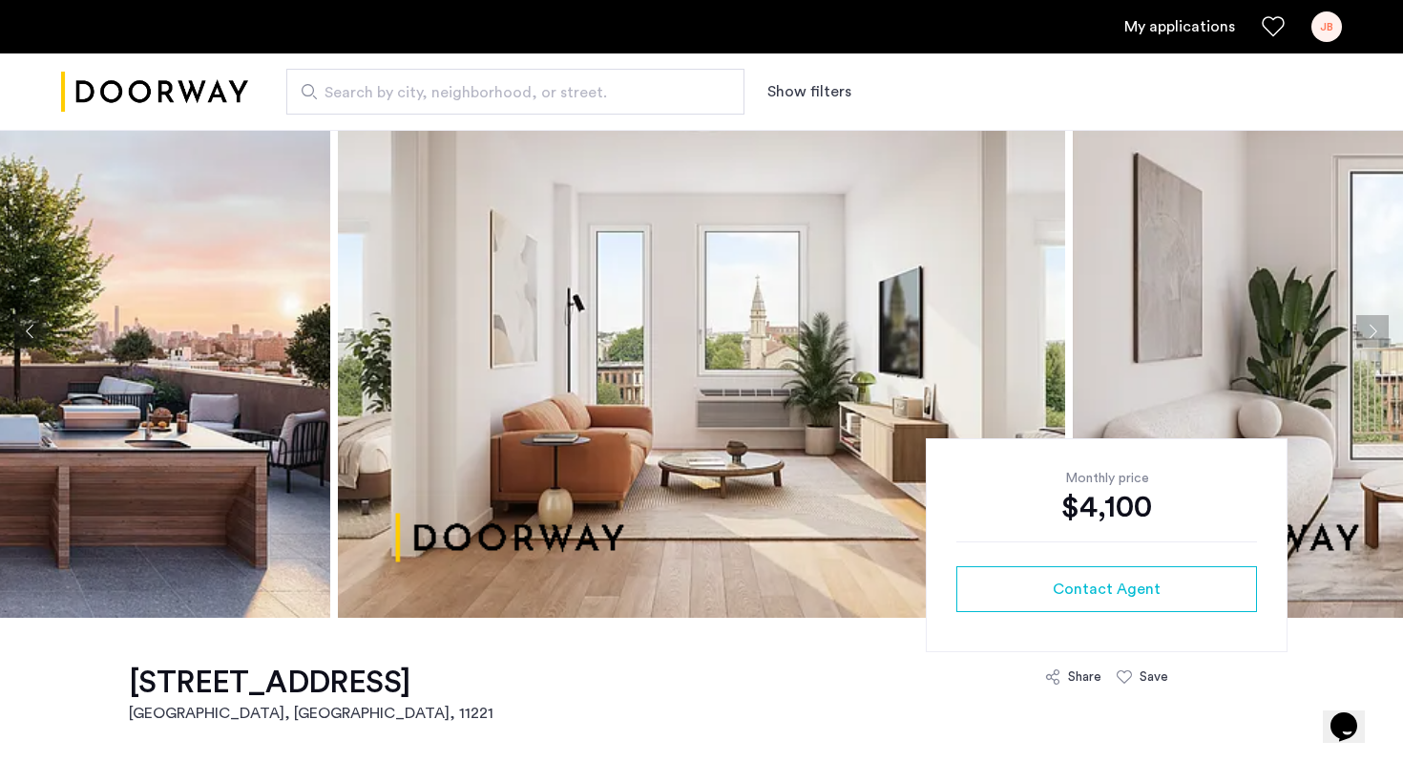
scroll to position [0, 0]
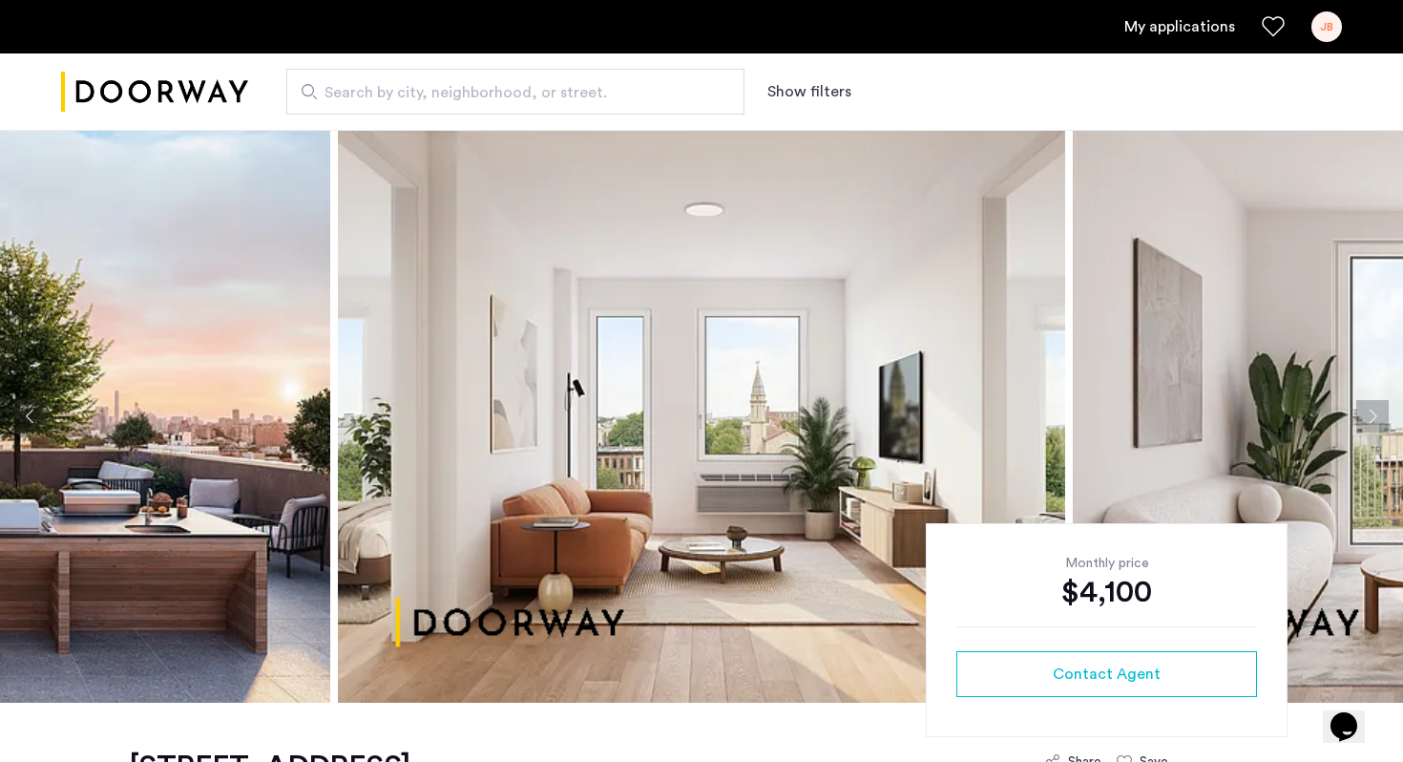
click at [1340, 27] on div "JB" at bounding box center [1327, 26] width 31 height 31
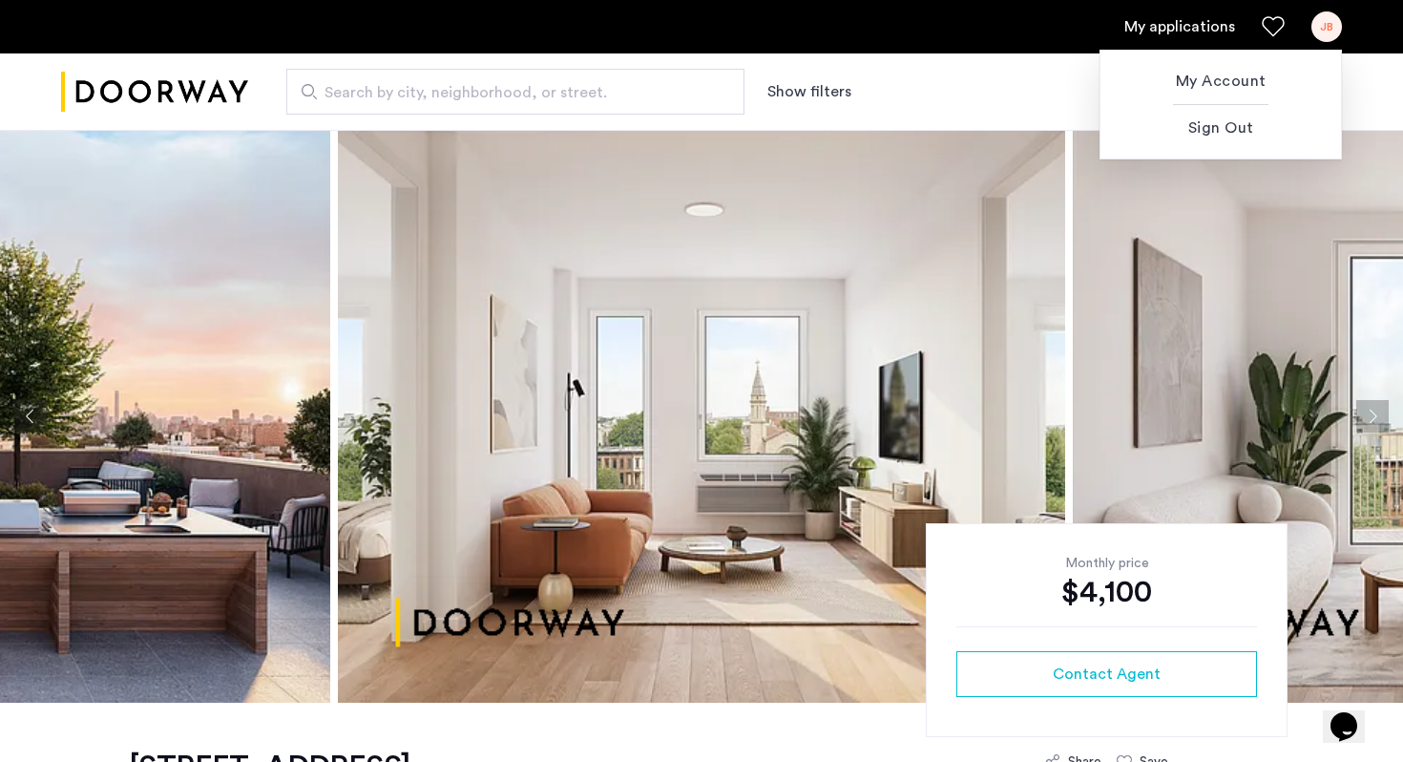
click at [960, 71] on div at bounding box center [701, 381] width 1403 height 762
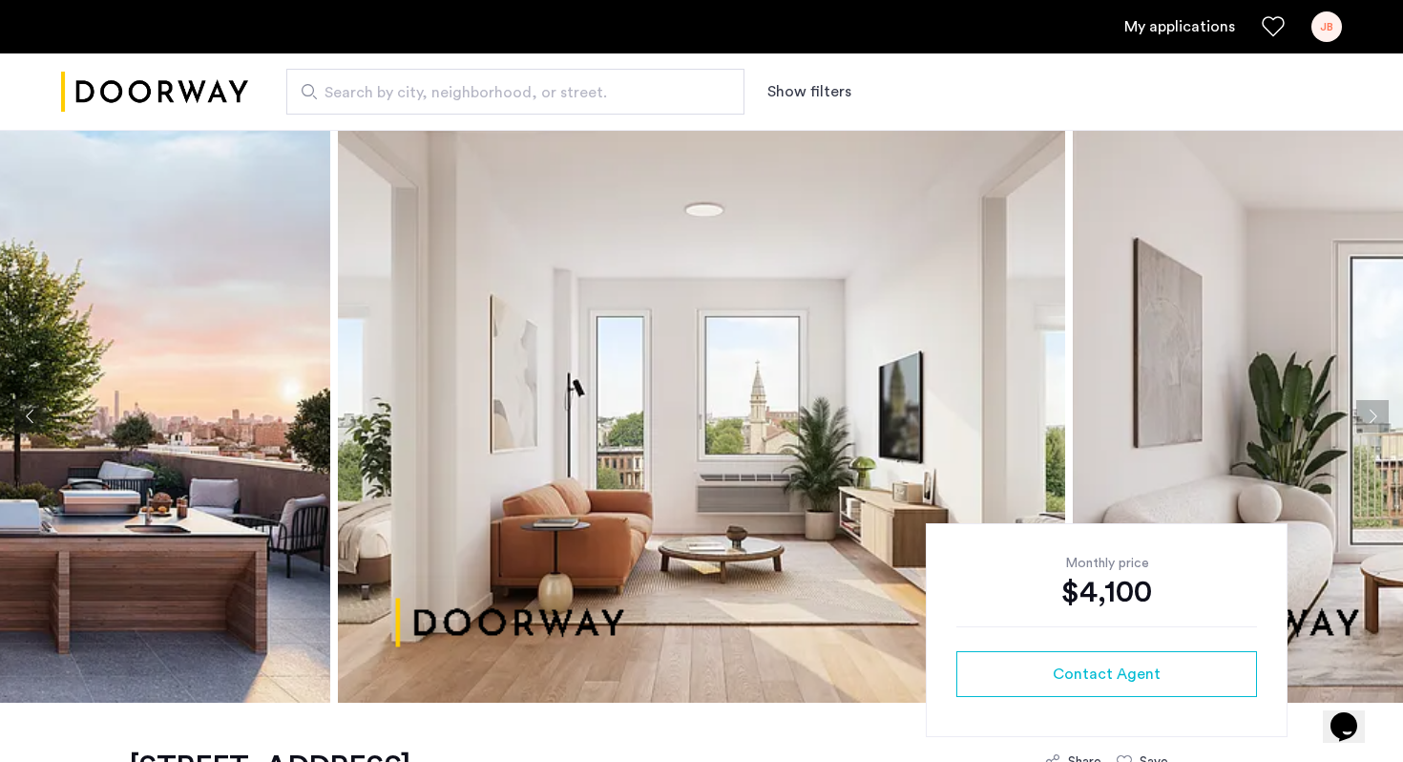
scroll to position [27, 0]
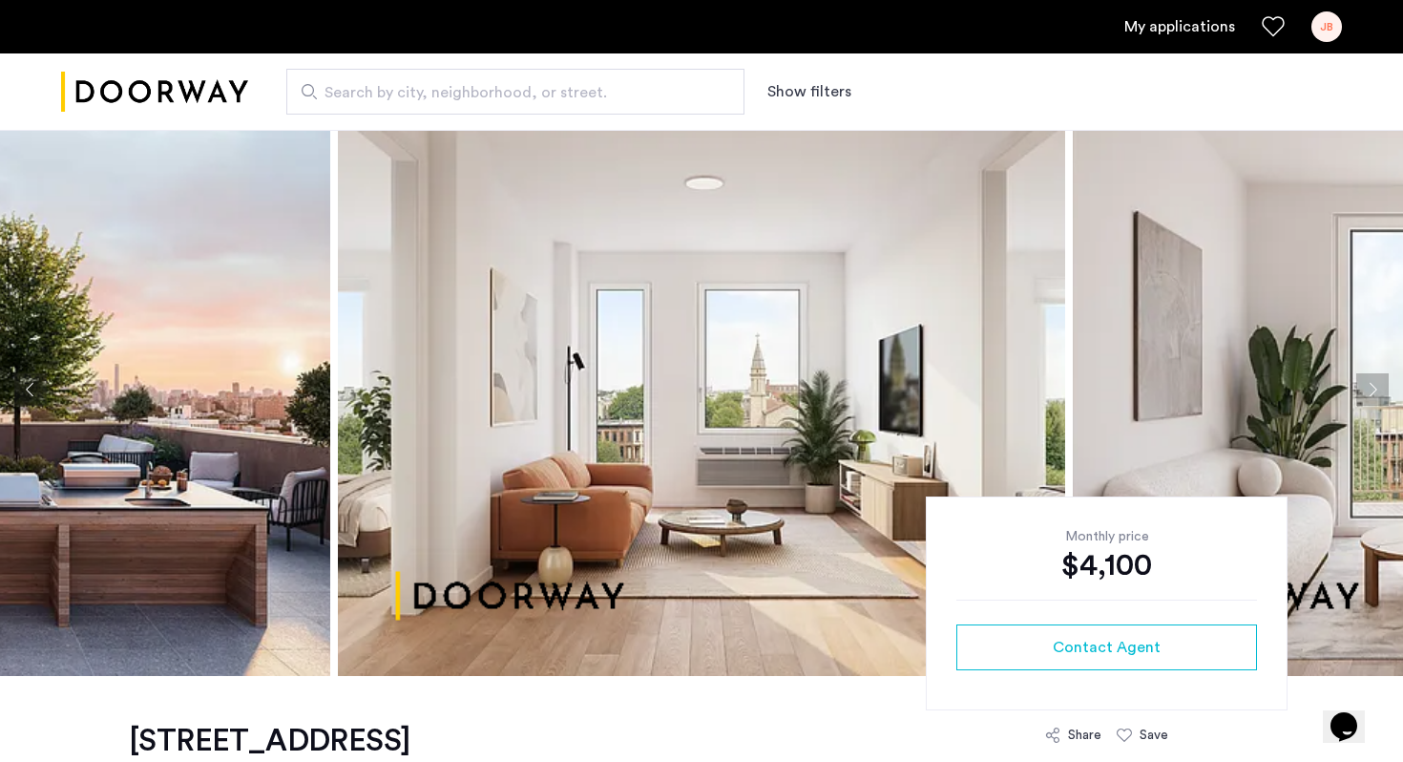
click at [1342, 29] on div "My applications JB" at bounding box center [701, 26] width 1403 height 53
click at [1331, 29] on div "JB" at bounding box center [1327, 26] width 31 height 31
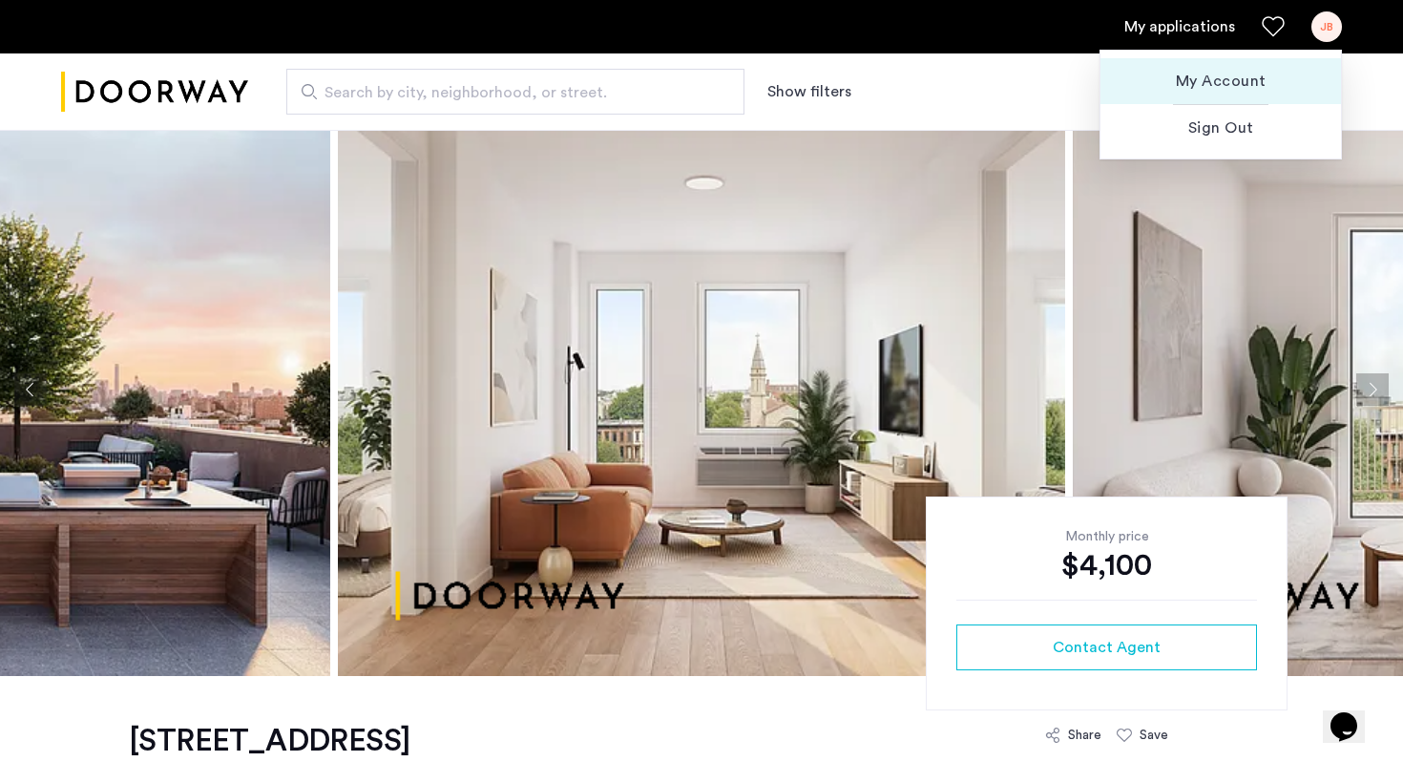
click at [1249, 69] on button "My Account" at bounding box center [1221, 81] width 241 height 46
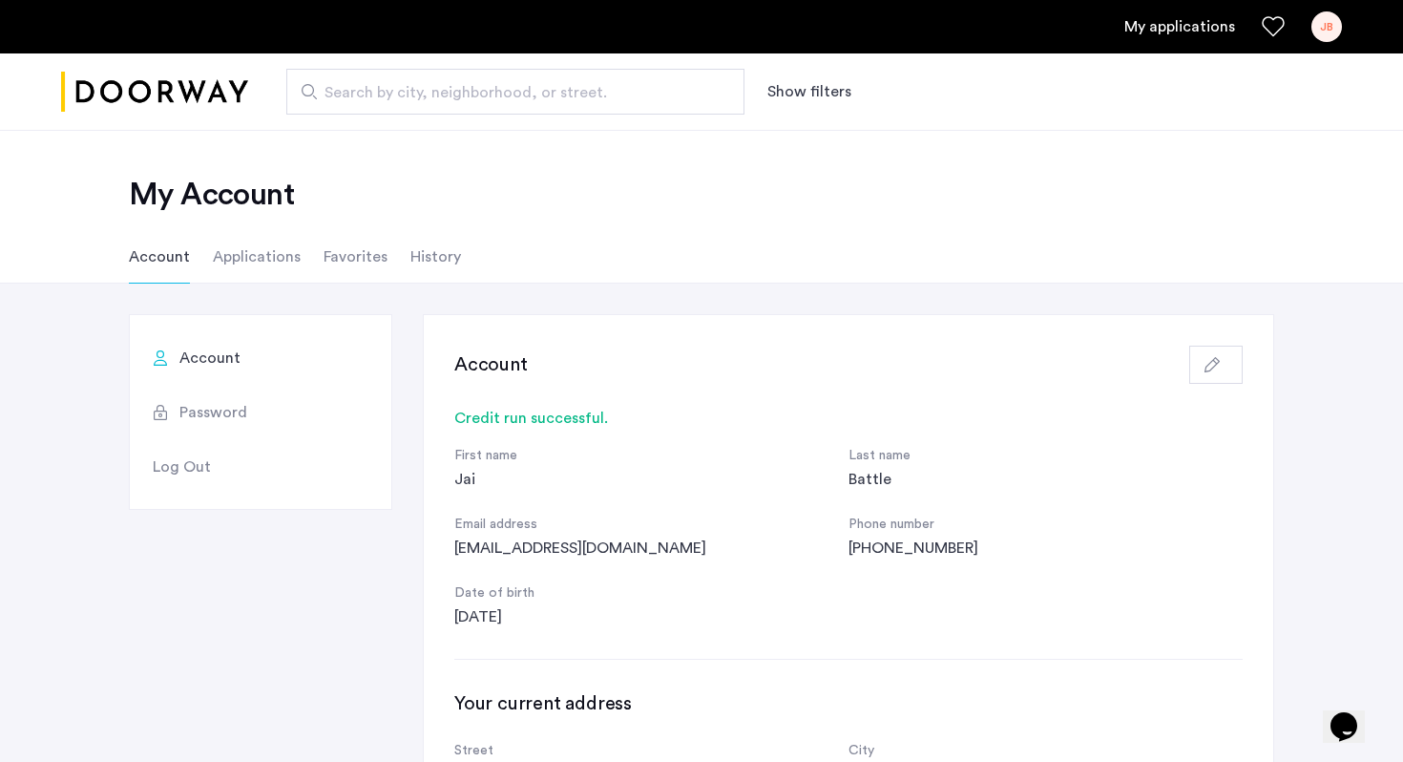
click at [255, 262] on li "Applications" at bounding box center [257, 256] width 88 height 53
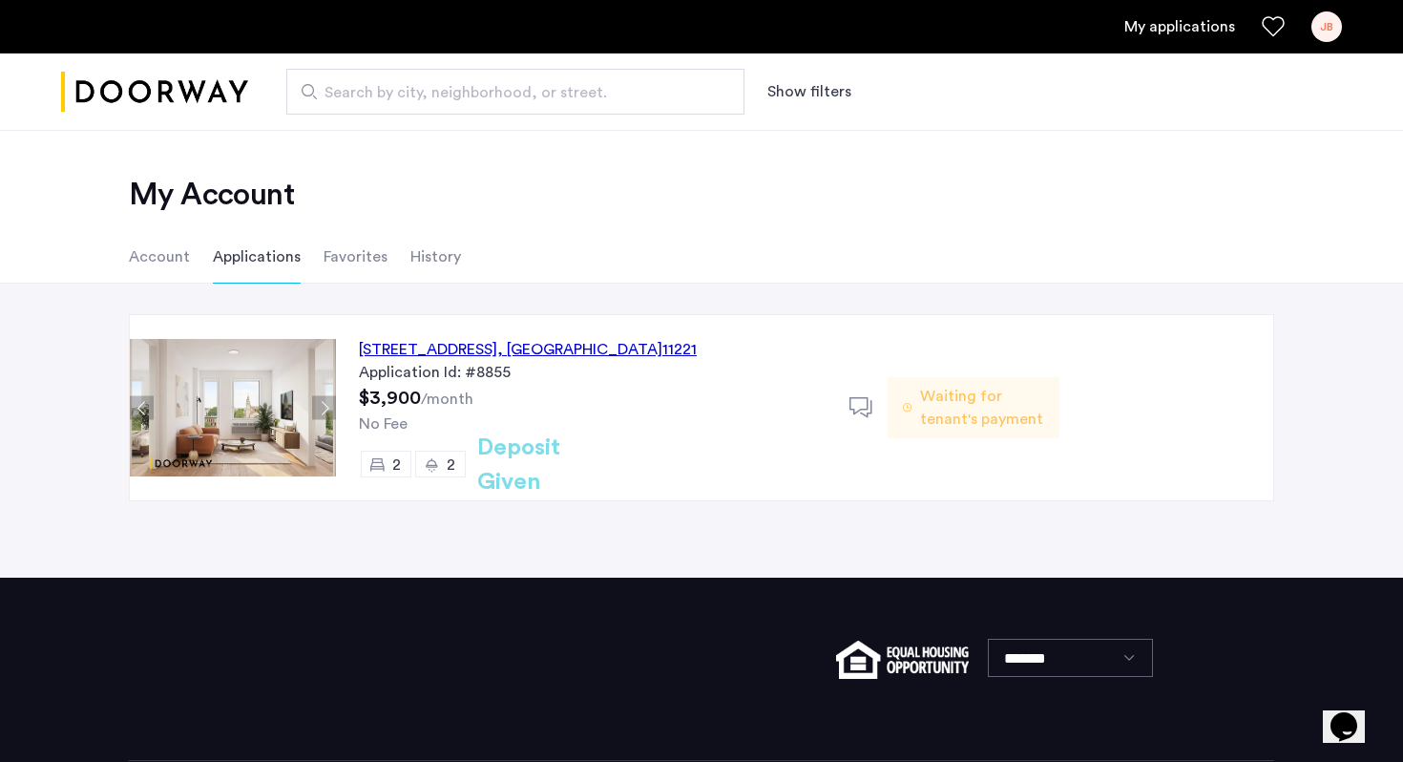
click at [773, 205] on h2 "My Account" at bounding box center [702, 195] width 1146 height 38
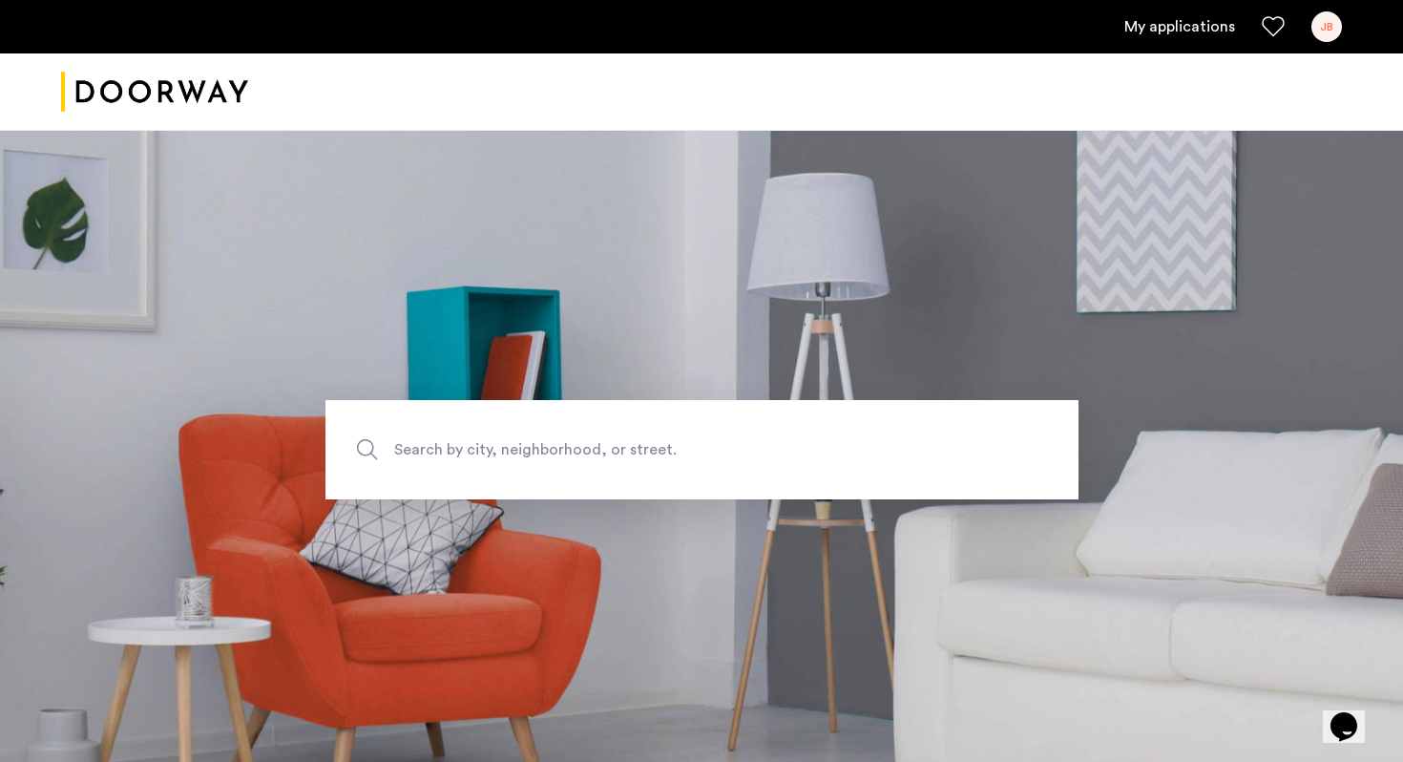
click at [1152, 18] on link "My applications" at bounding box center [1180, 26] width 111 height 23
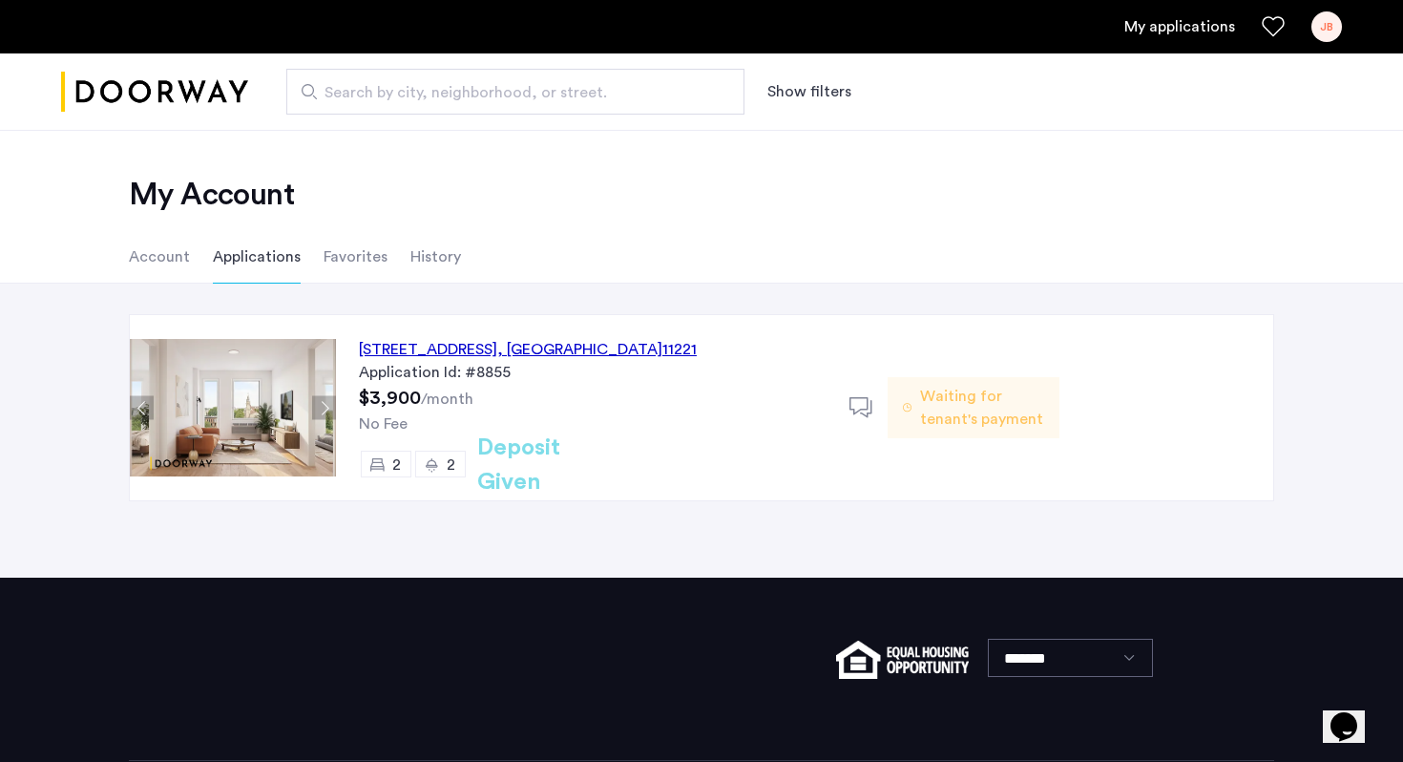
click at [1318, 32] on div "JB" at bounding box center [1327, 26] width 31 height 31
click at [1058, 147] on div at bounding box center [701, 381] width 1403 height 762
click at [1224, 24] on link "My applications" at bounding box center [1180, 26] width 111 height 23
click at [1334, 23] on div "JB" at bounding box center [1327, 26] width 31 height 31
